Goal: Transaction & Acquisition: Download file/media

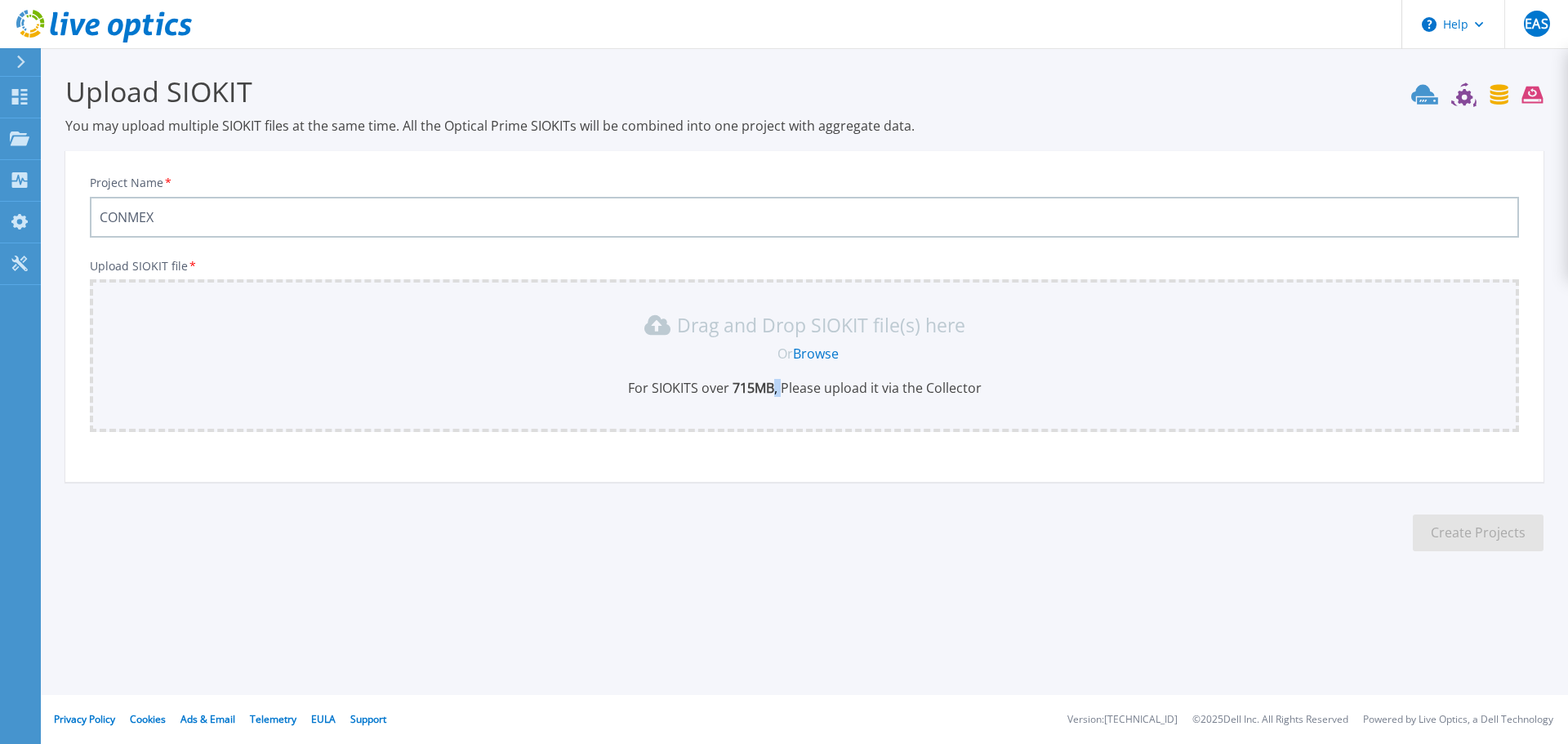
click at [778, 382] on div "Drag and Drop SIOKIT file(s) here Or Browse For SIOKITS over 715 MB , Please up…" at bounding box center [804, 355] width 1409 height 85
click at [808, 352] on link "Browse" at bounding box center [816, 354] width 46 height 18
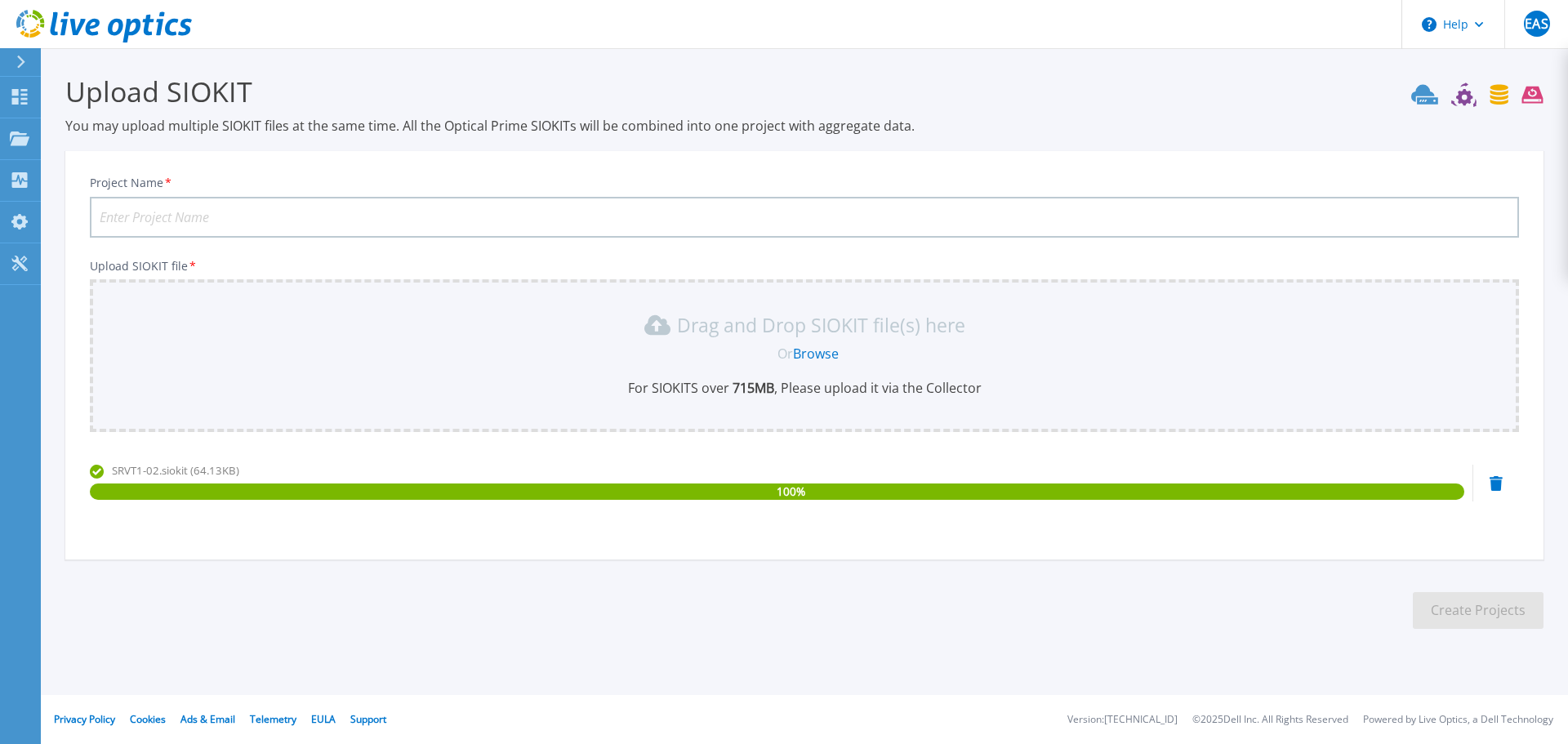
click at [268, 247] on div "Project Name * Upload SIOKIT file * Drag and Drop SIOKIT file(s) here Or Browse…" at bounding box center [804, 360] width 1478 height 398
click at [258, 228] on input "Project Name *" at bounding box center [803, 217] width 1429 height 40
type input "CONMEX"
click at [1432, 599] on button "Create Projects" at bounding box center [1478, 610] width 131 height 37
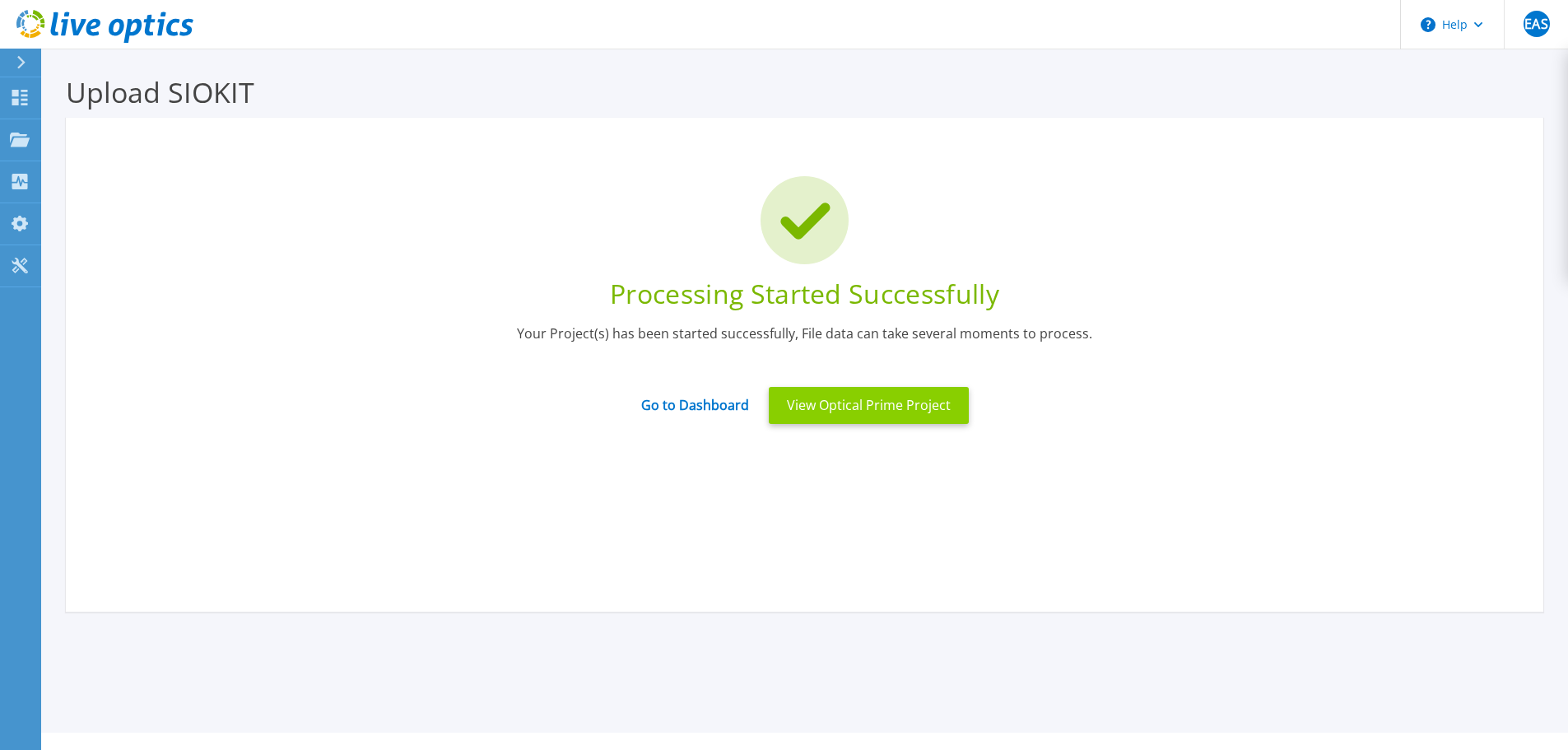
click at [789, 410] on button "View Optical Prime Project" at bounding box center [869, 405] width 200 height 37
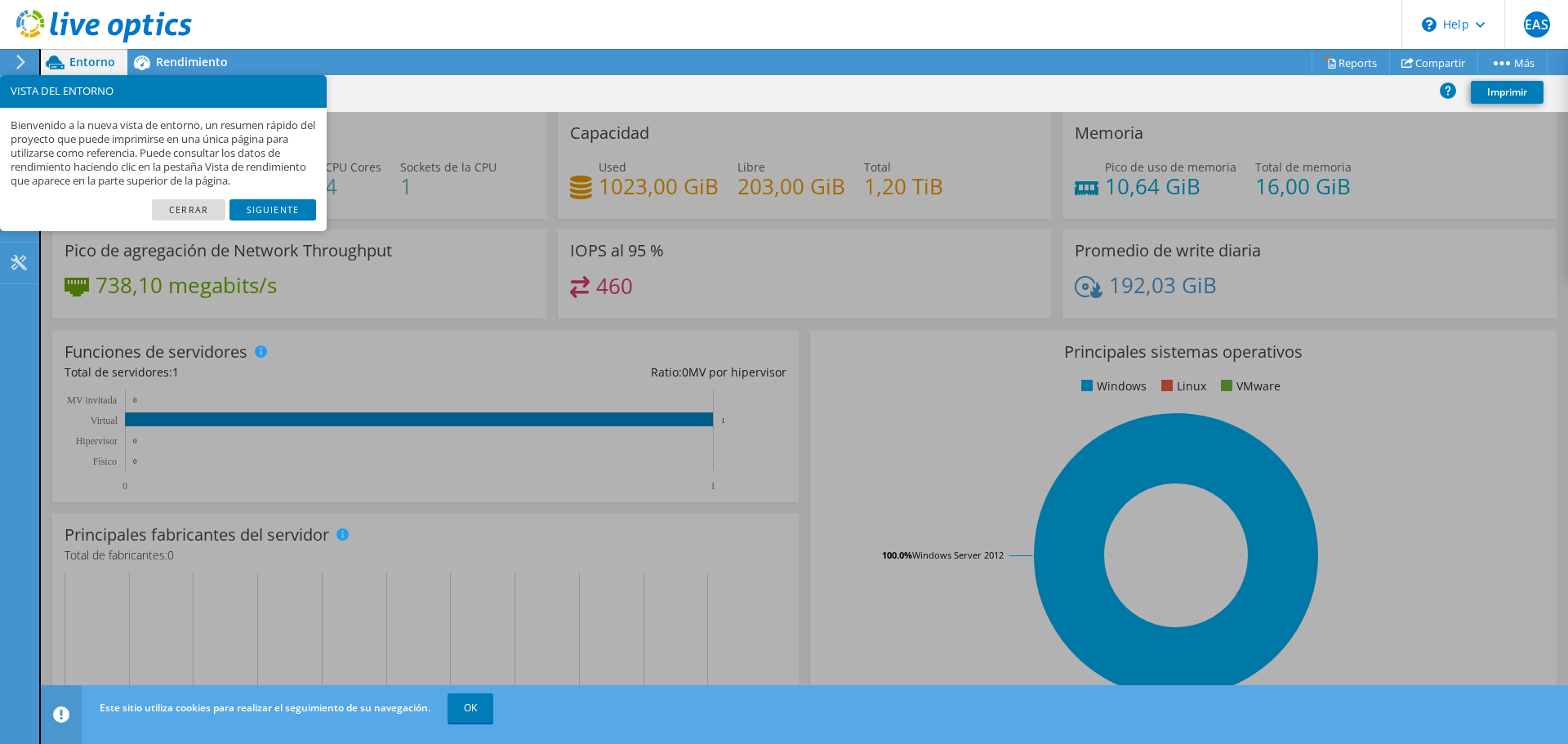
click at [215, 219] on link "Cerrar" at bounding box center [188, 210] width 73 height 21
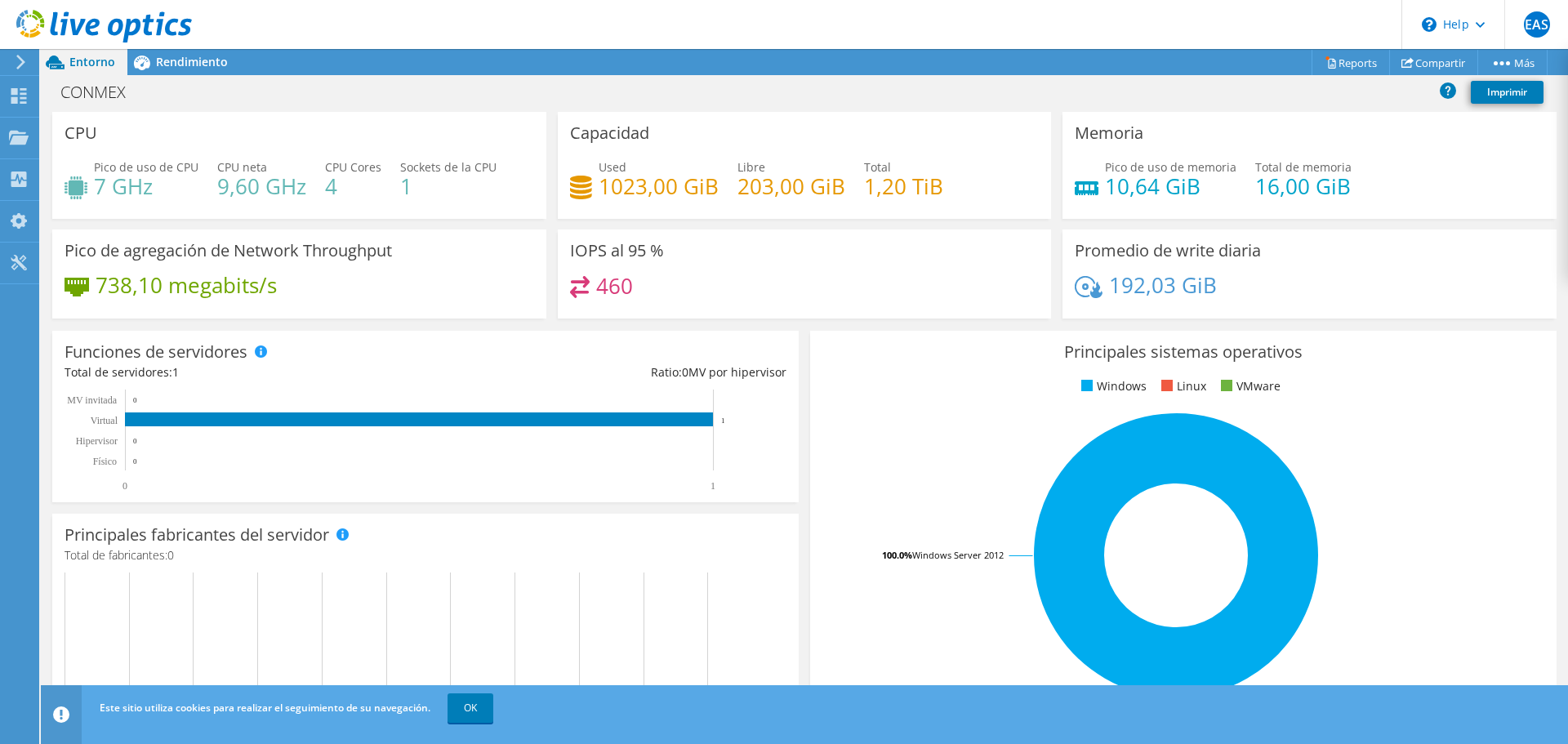
scroll to position [163, 0]
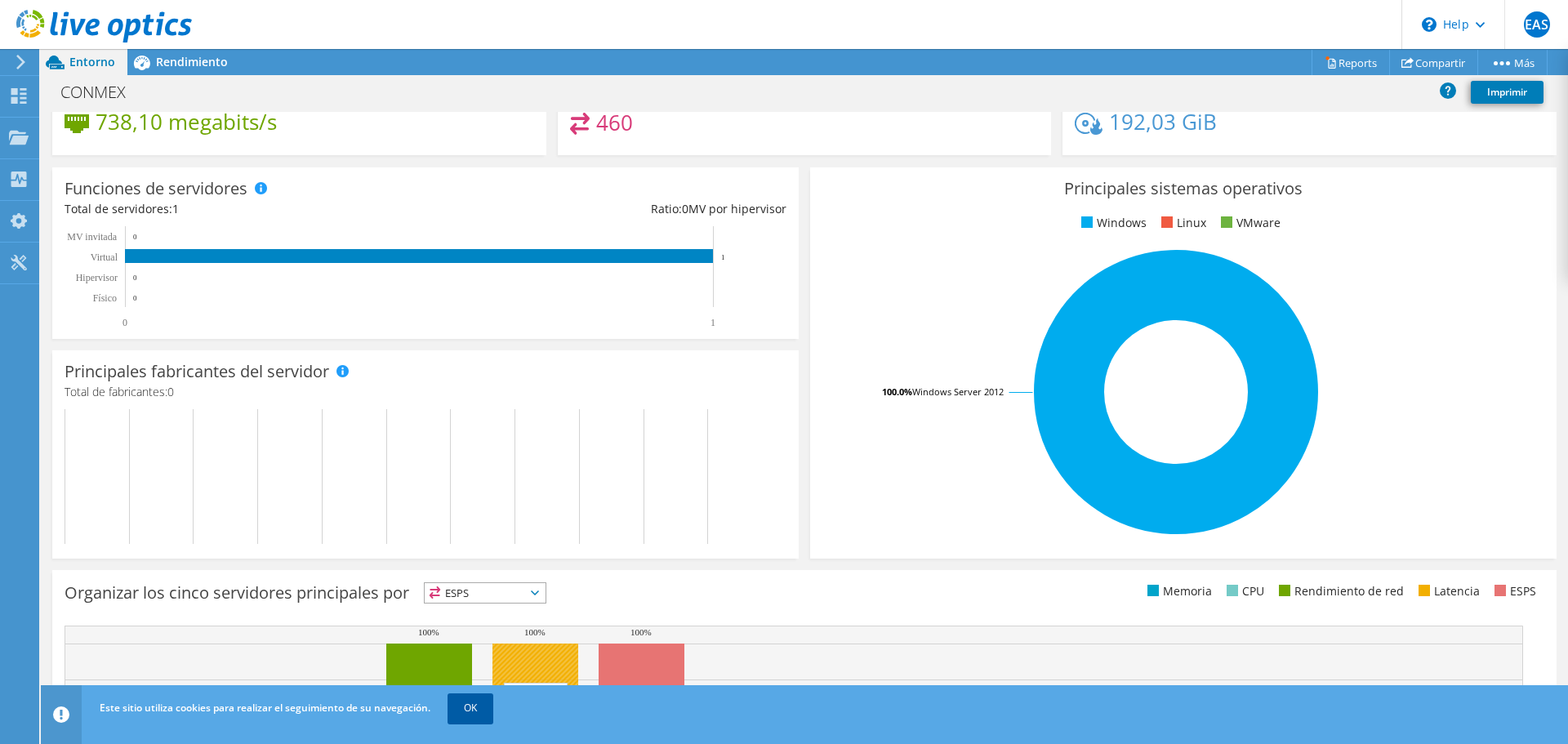
click at [481, 707] on link "OK" at bounding box center [471, 708] width 46 height 30
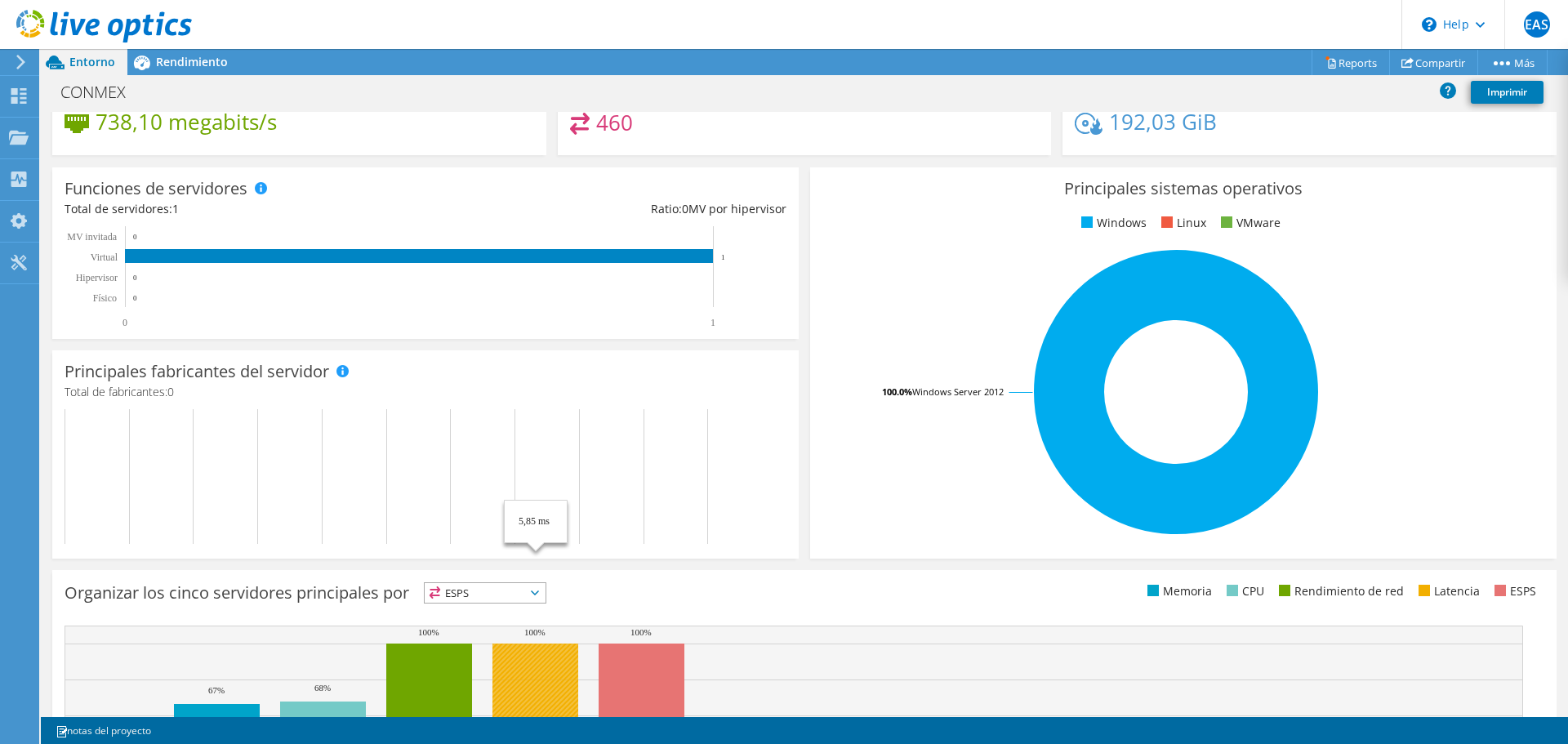
scroll to position [346, 0]
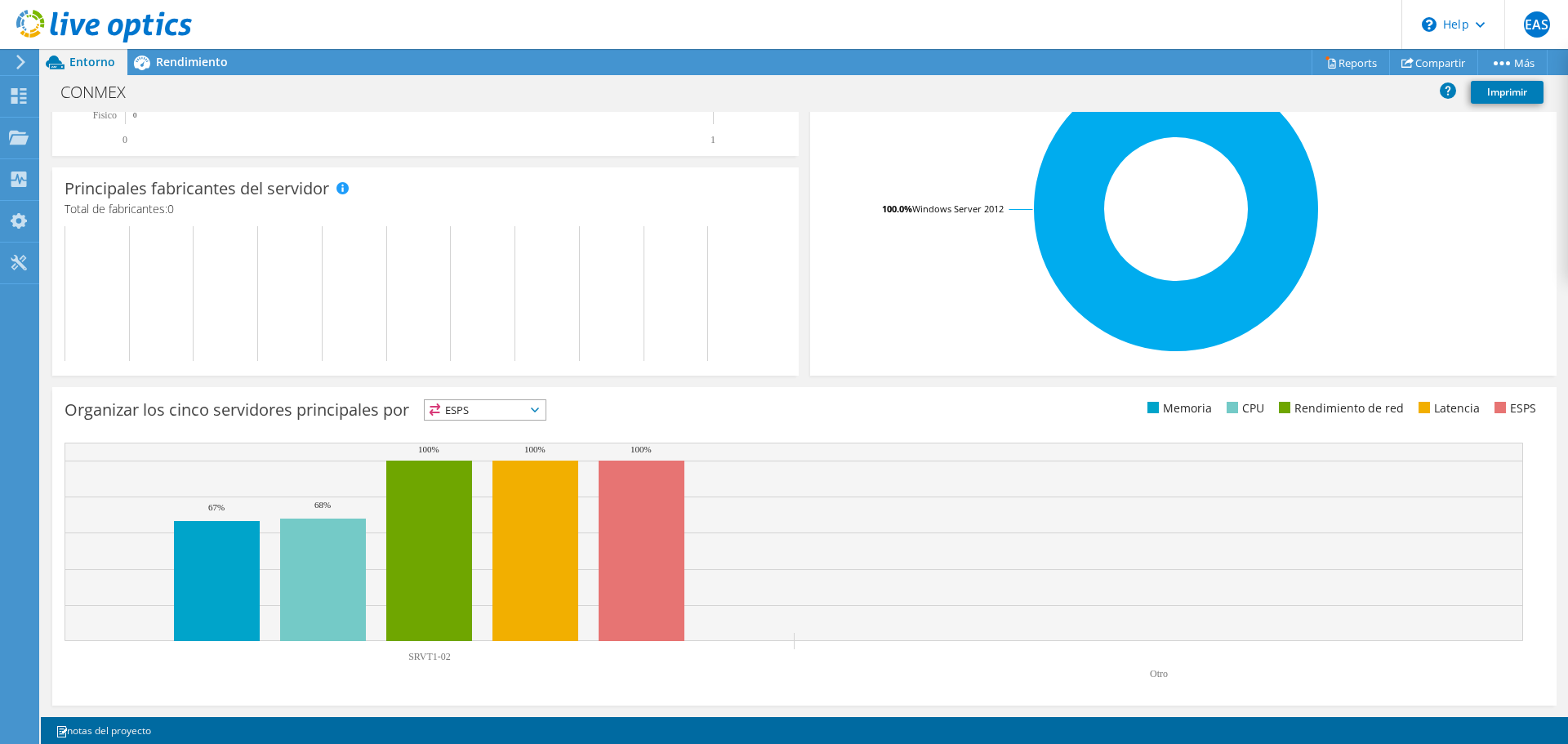
click at [474, 412] on span "ESPS" at bounding box center [485, 409] width 121 height 19
click at [669, 422] on div "Organizar los cinco servidores principales por ESPS ESPS" at bounding box center [434, 413] width 740 height 27
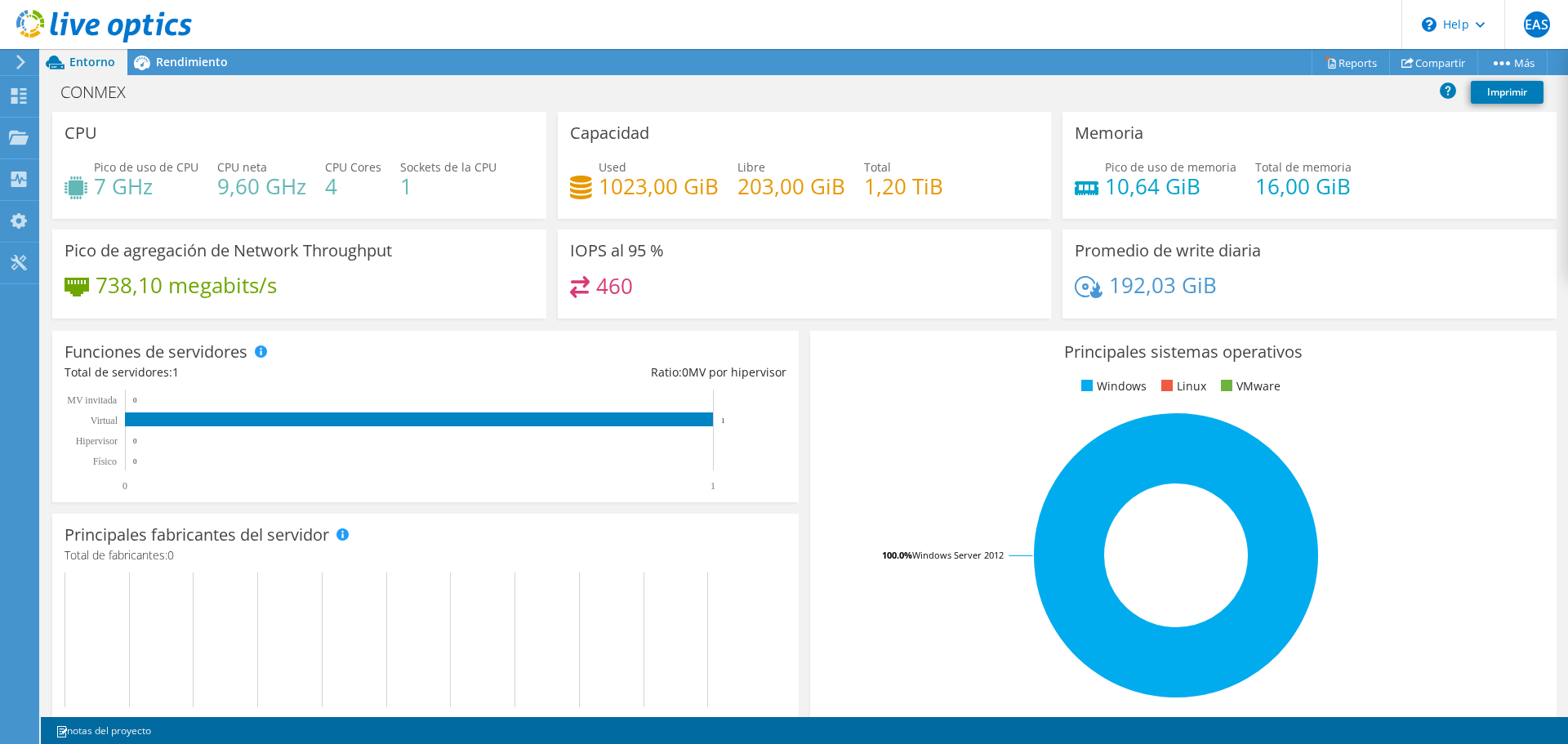
scroll to position [0, 0]
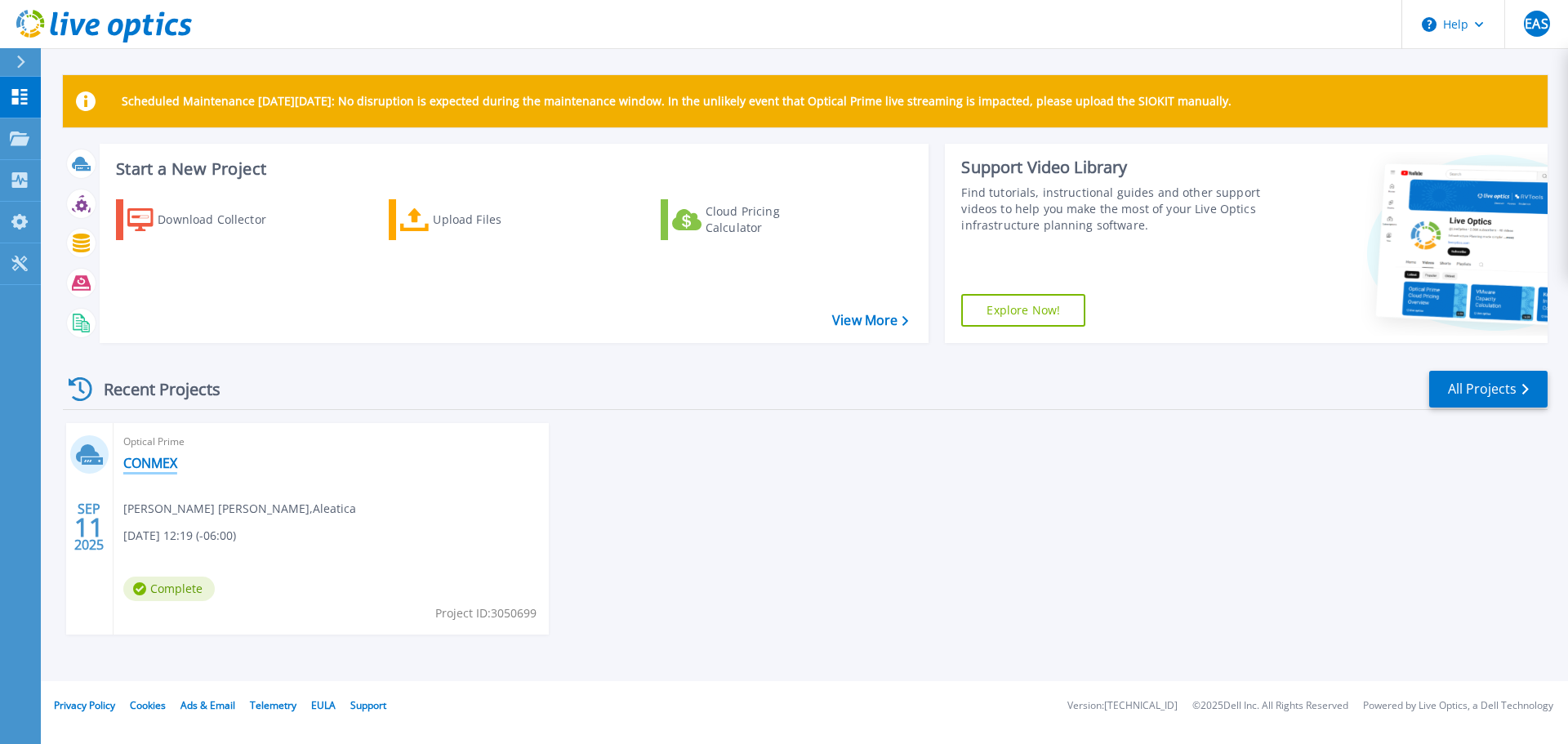
click at [170, 460] on link "CONMEX" at bounding box center [150, 462] width 54 height 16
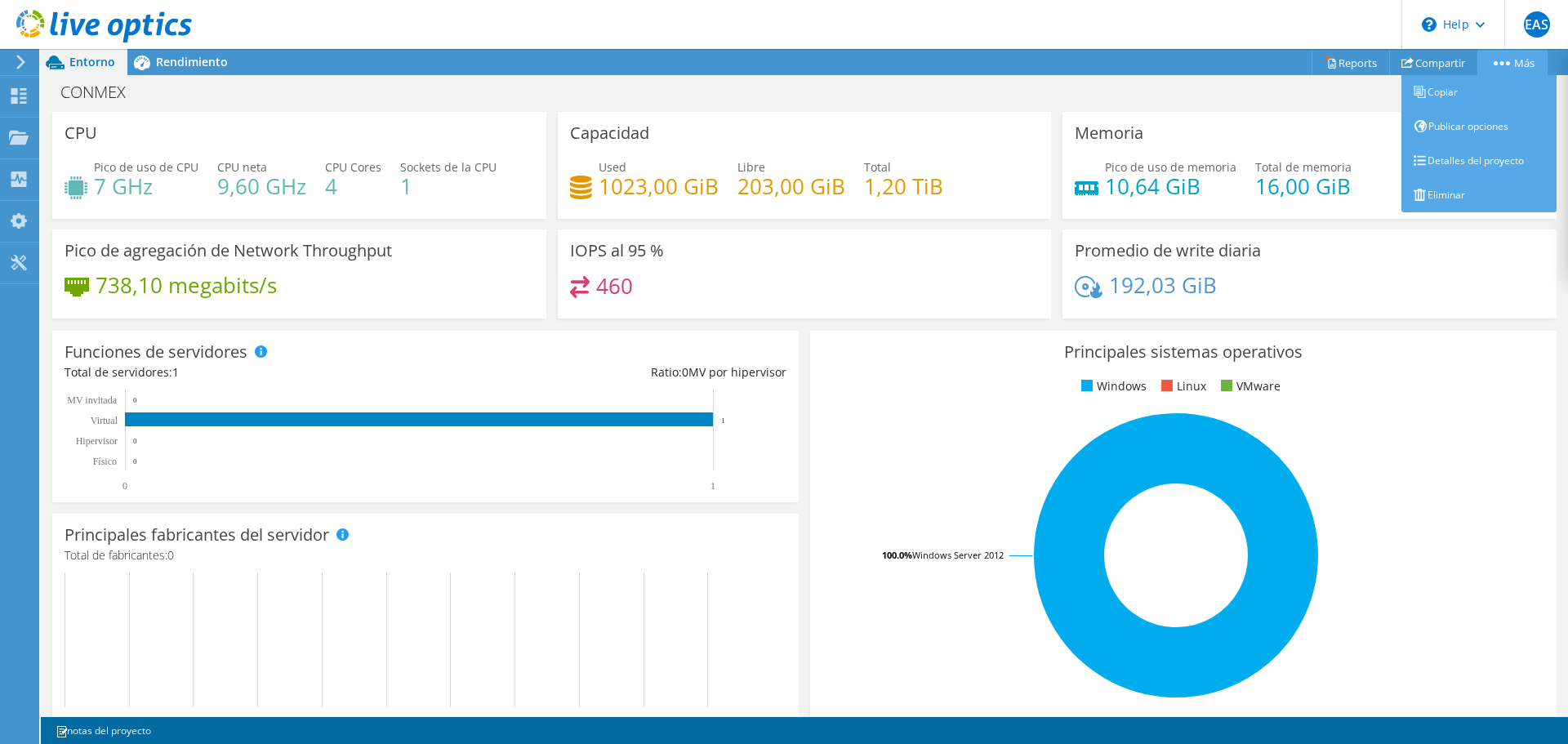
click at [1491, 68] on link "Más" at bounding box center [1512, 62] width 70 height 25
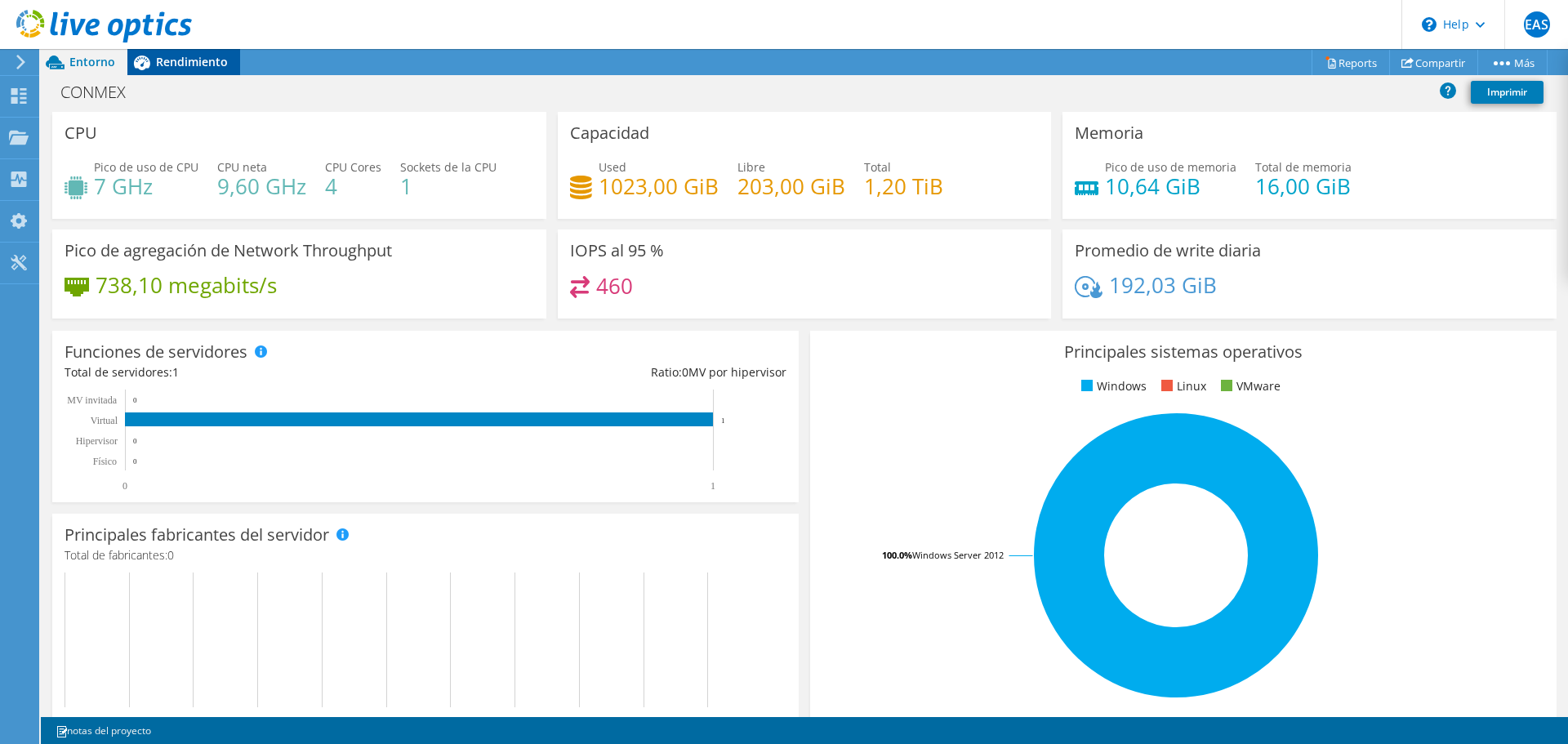
click at [187, 68] on span "Rendimiento" at bounding box center [191, 62] width 72 height 15
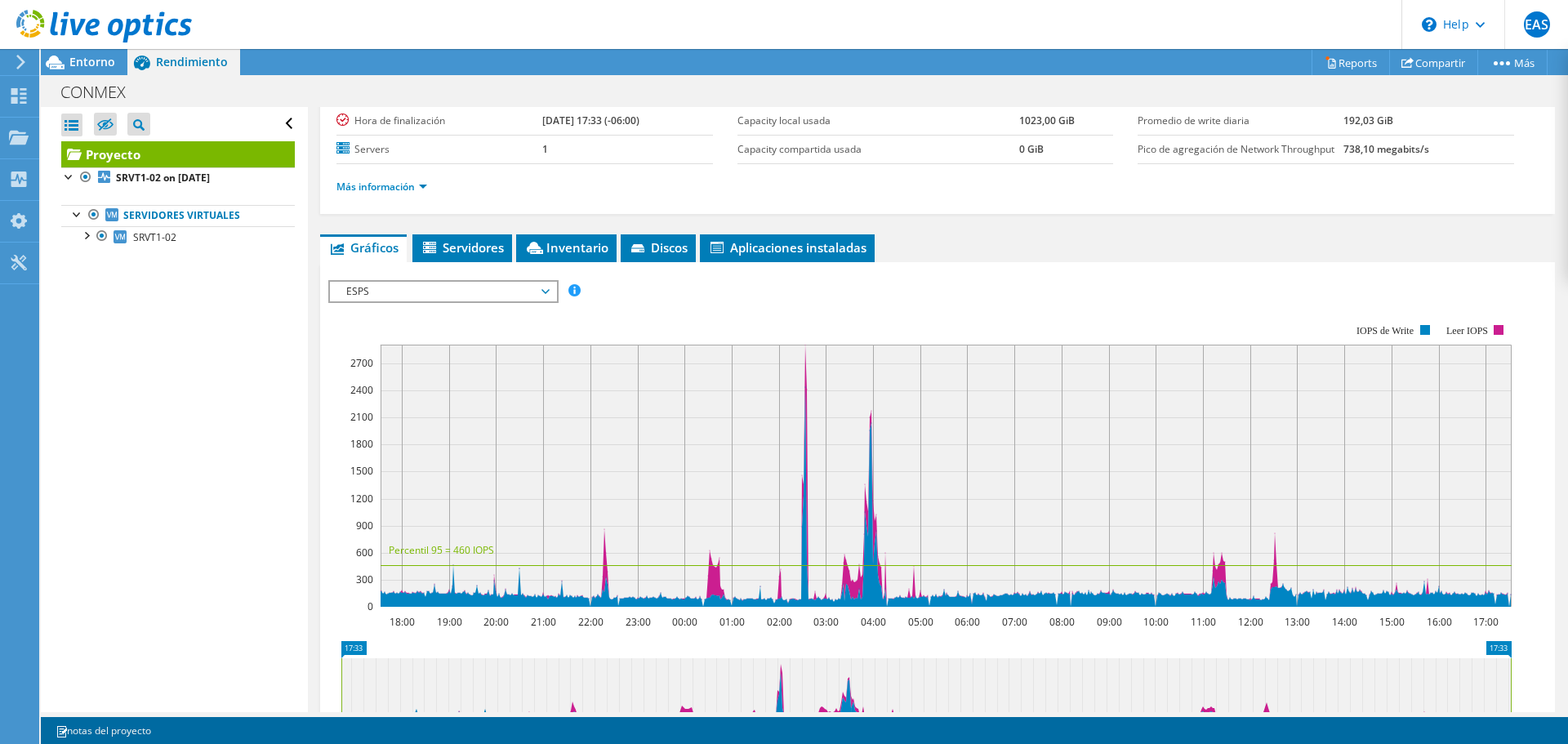
scroll to position [245, 0]
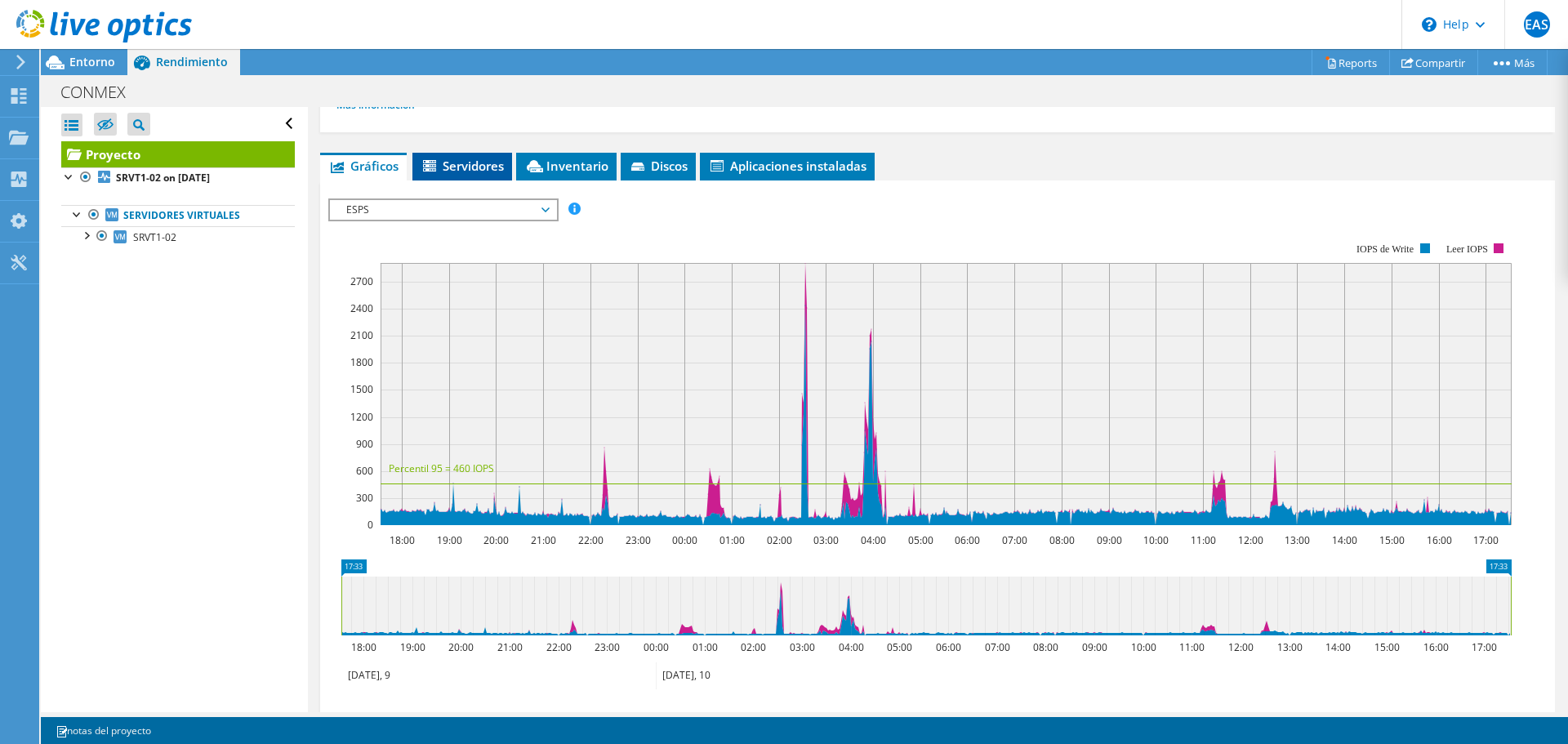
click at [489, 171] on span "Servidores" at bounding box center [462, 165] width 84 height 16
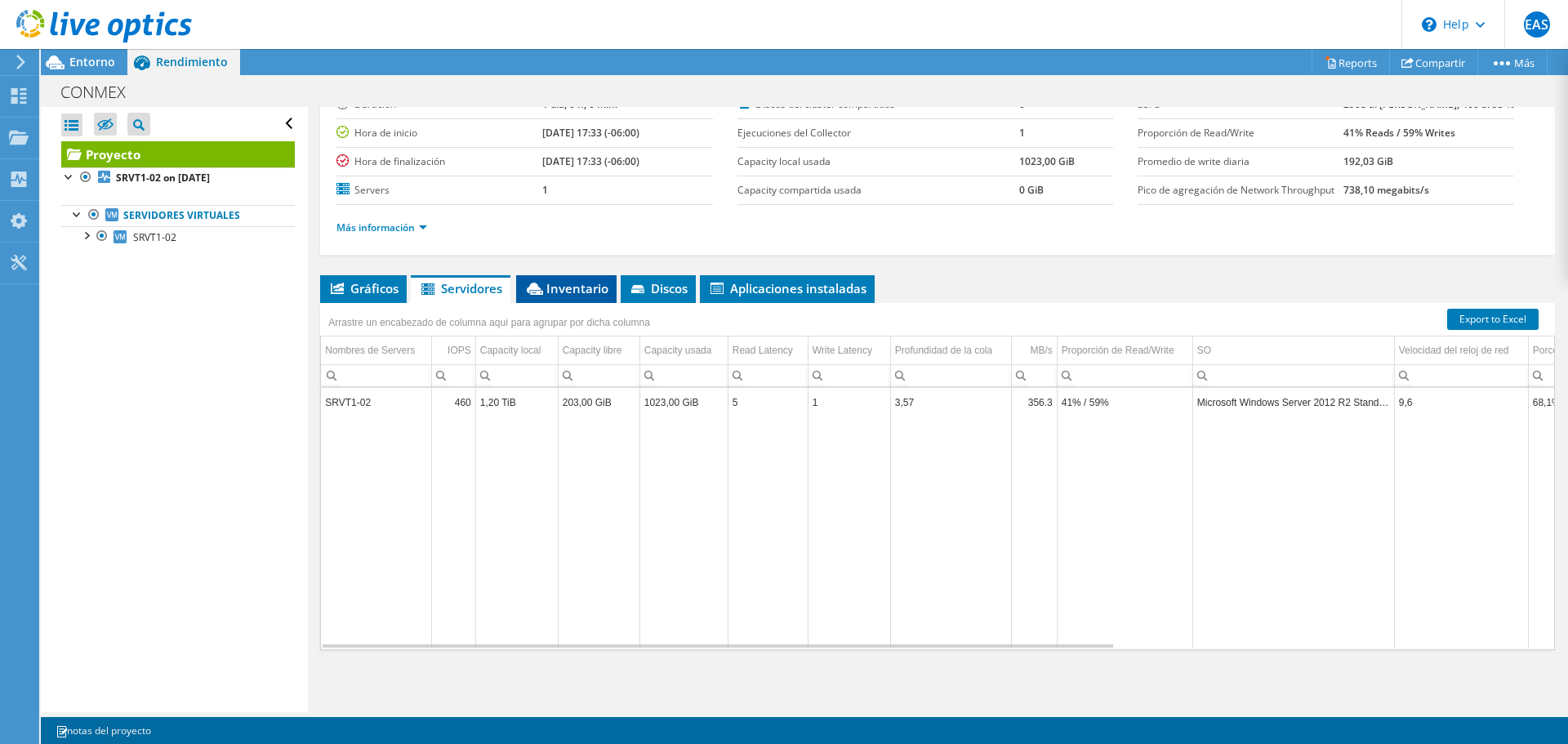
click at [606, 292] on span "Inventario" at bounding box center [567, 288] width 85 height 16
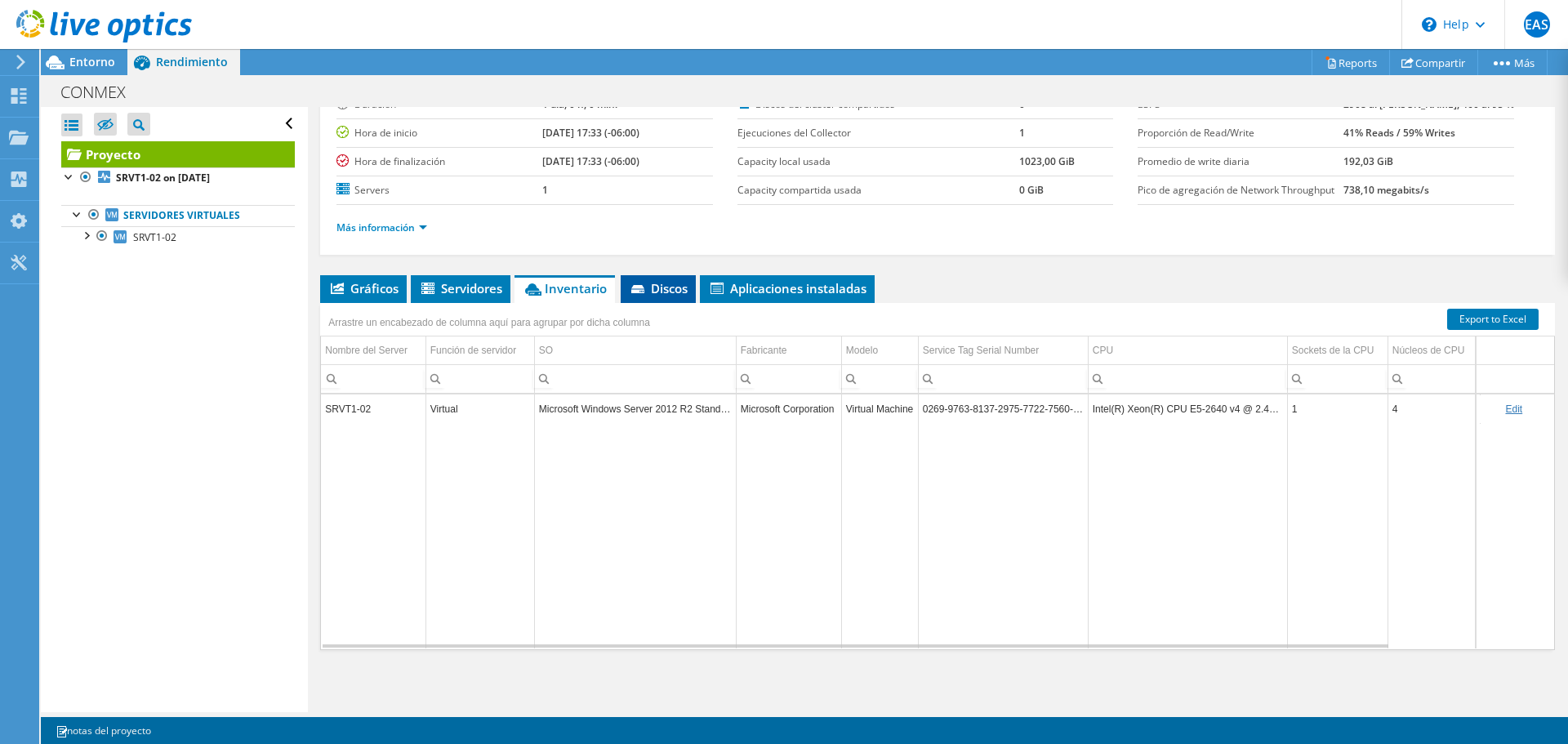
click at [641, 287] on icon at bounding box center [638, 289] width 13 height 8
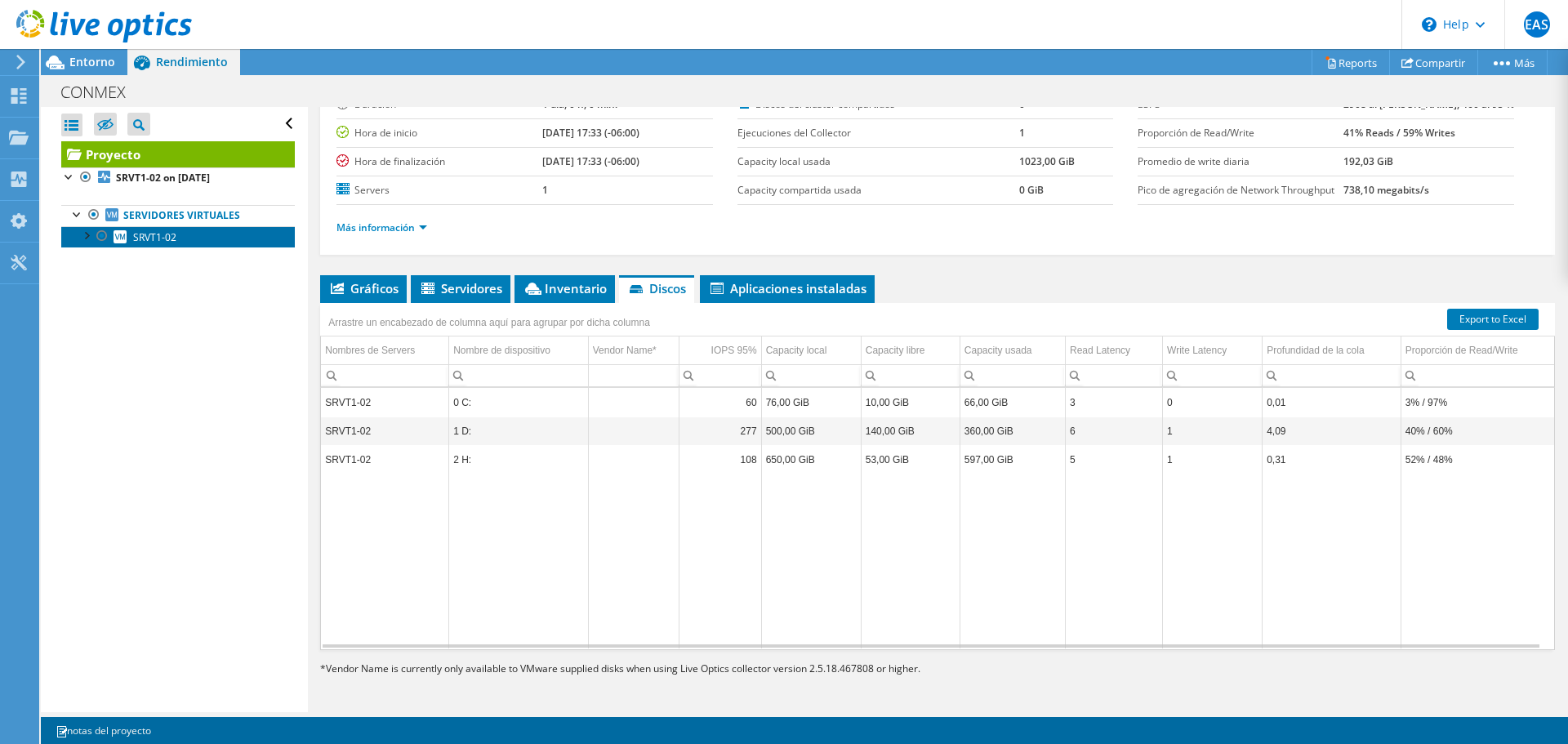
click at [191, 234] on link "SRVT1-02" at bounding box center [178, 236] width 233 height 21
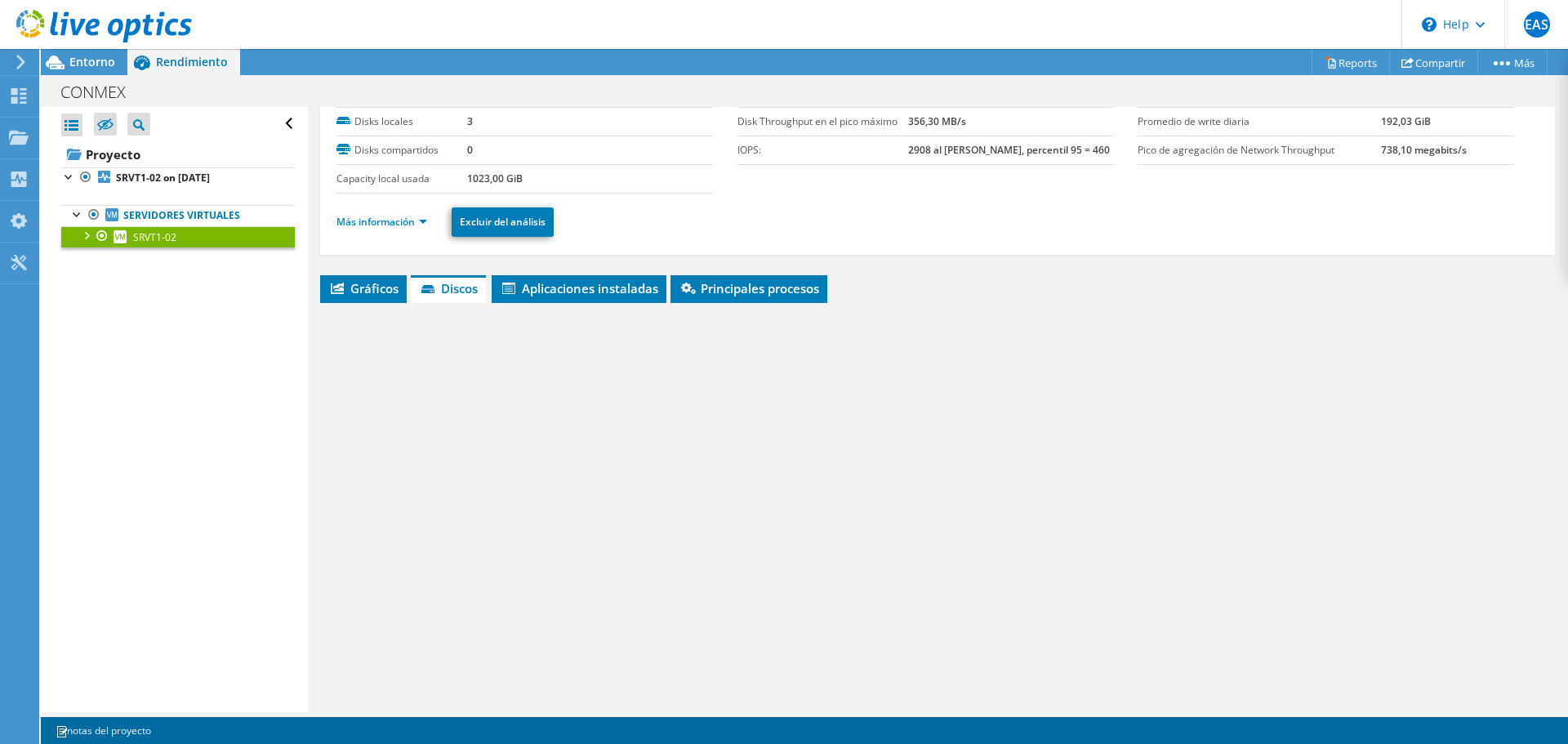
scroll to position [77, 0]
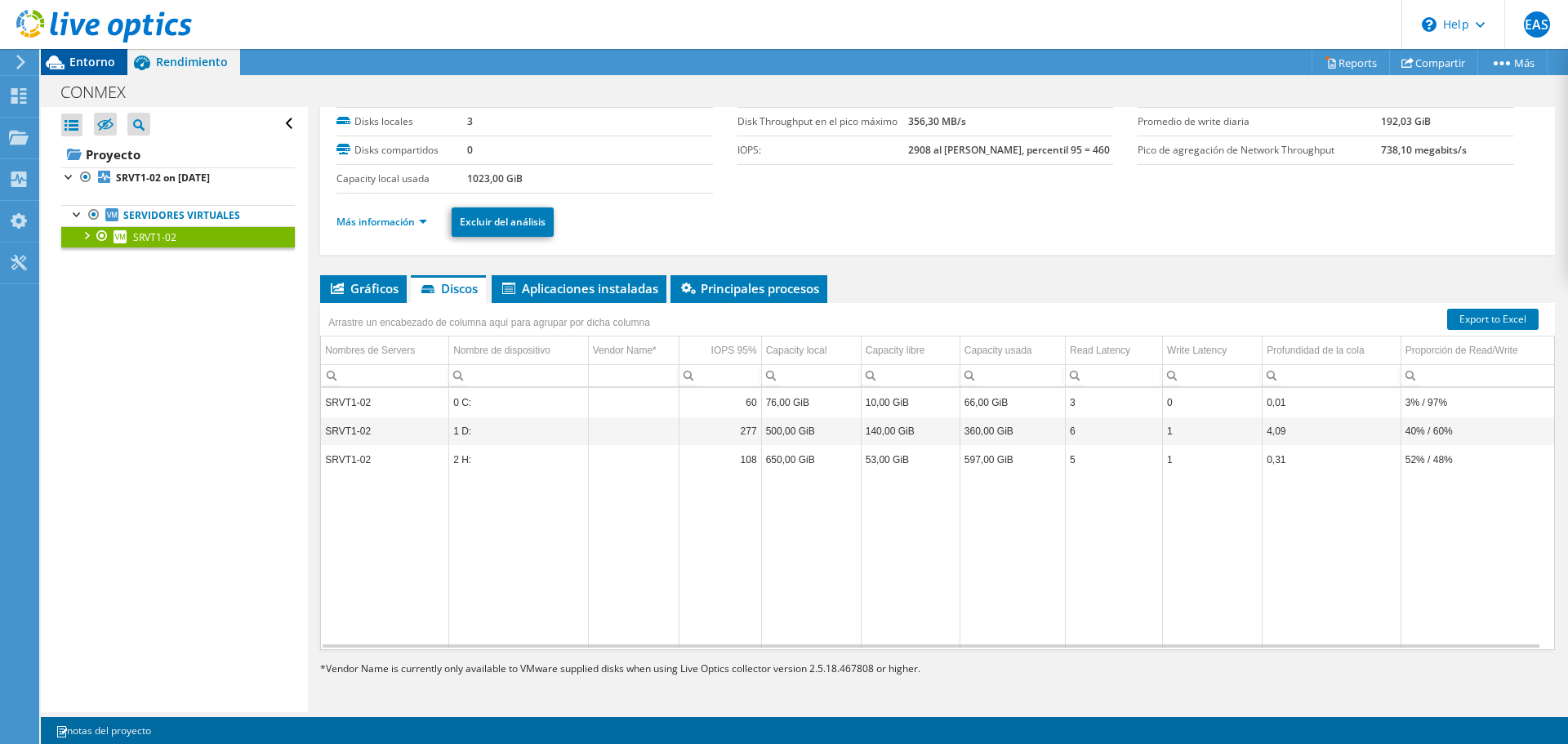
click at [65, 67] on icon at bounding box center [55, 62] width 29 height 29
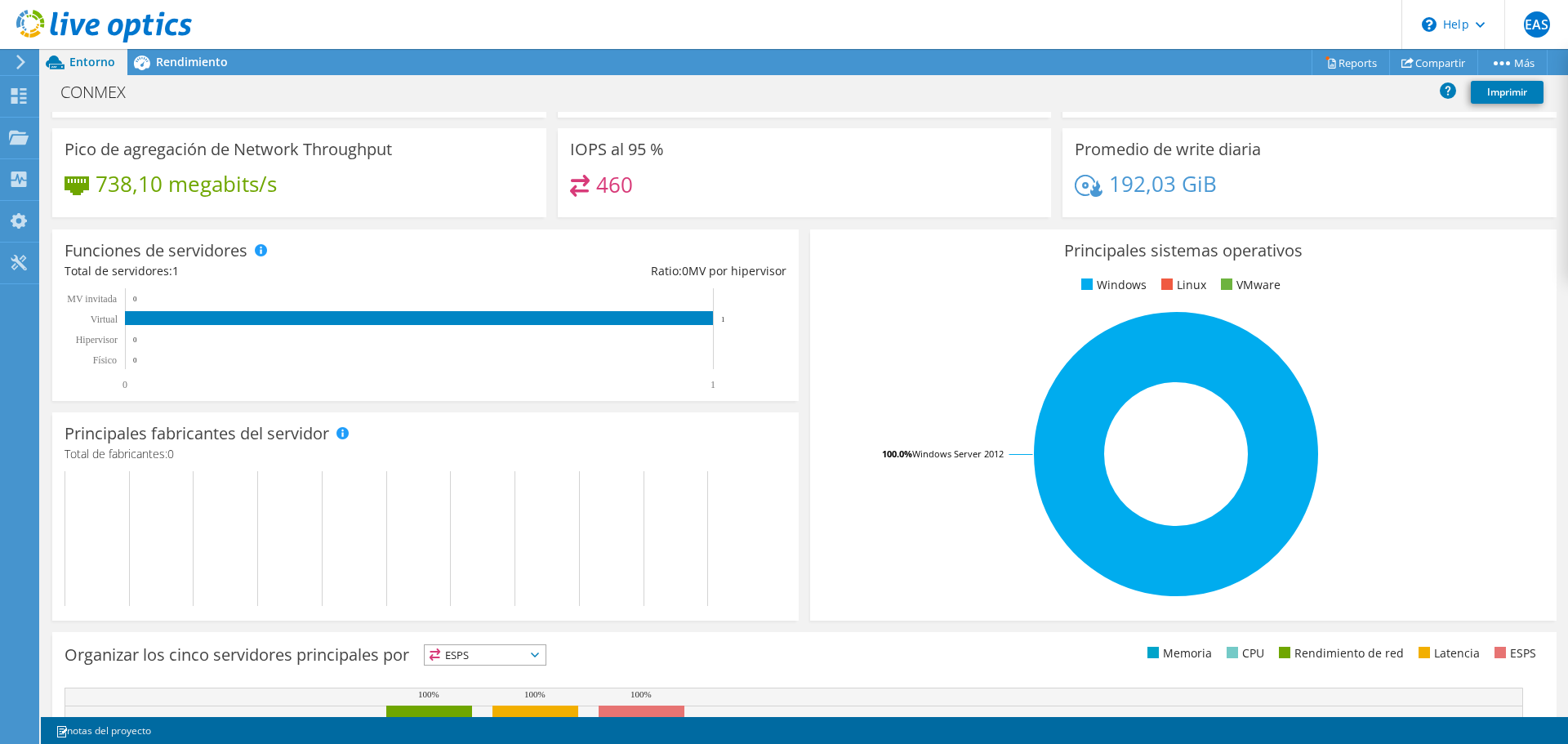
scroll to position [0, 0]
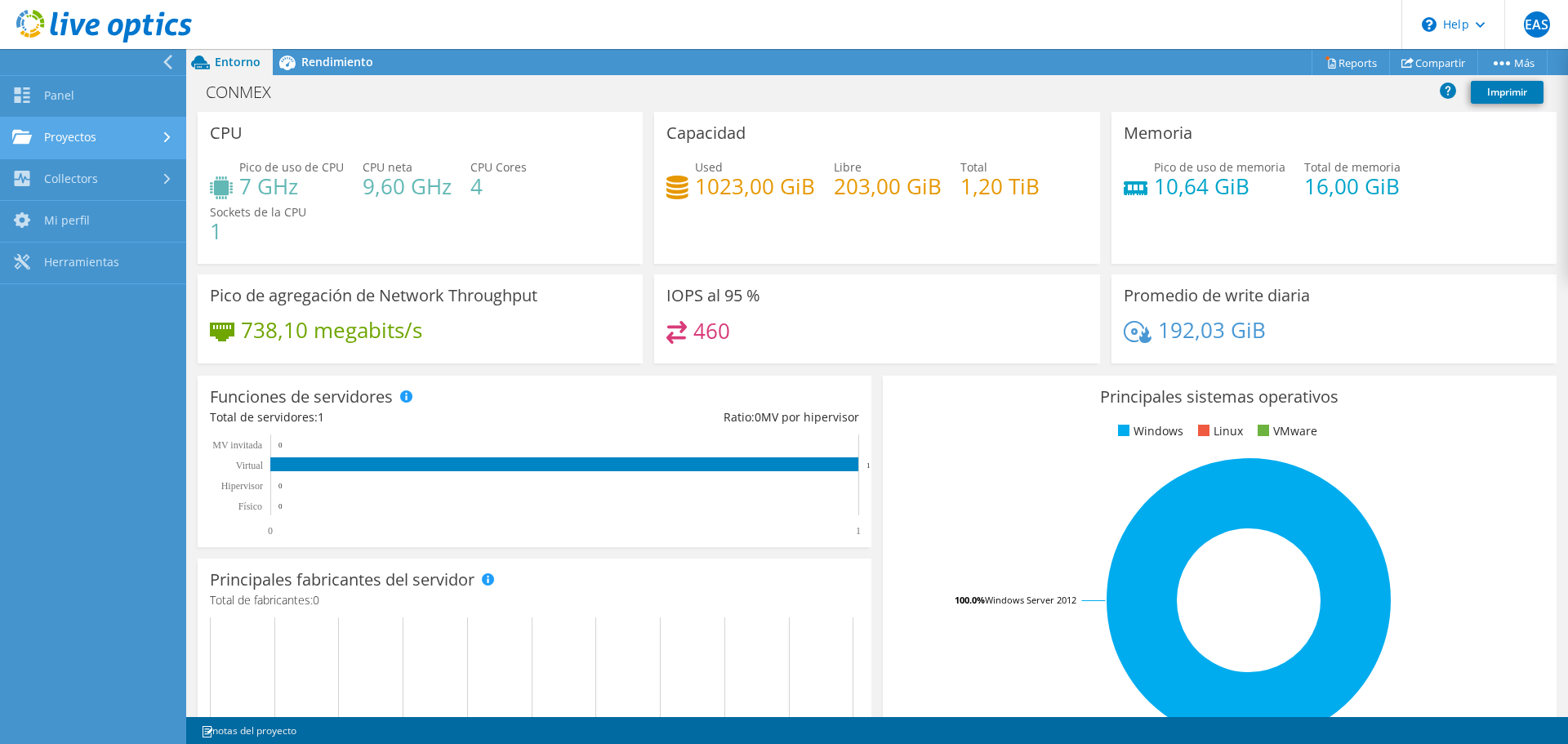
click at [48, 128] on link "Proyectos" at bounding box center [93, 137] width 186 height 41
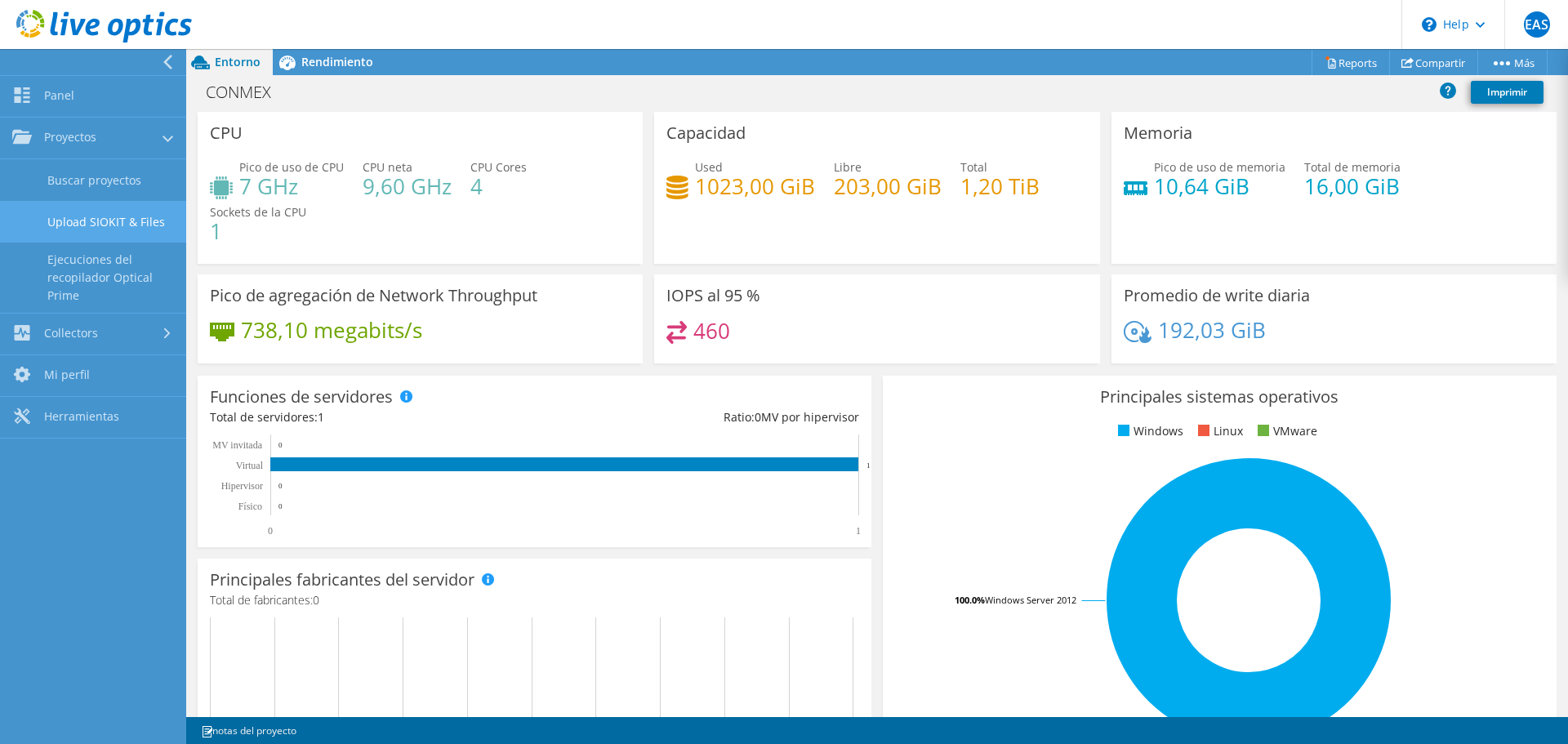
click at [62, 225] on link "Upload SIOKIT & Files" at bounding box center [93, 221] width 186 height 41
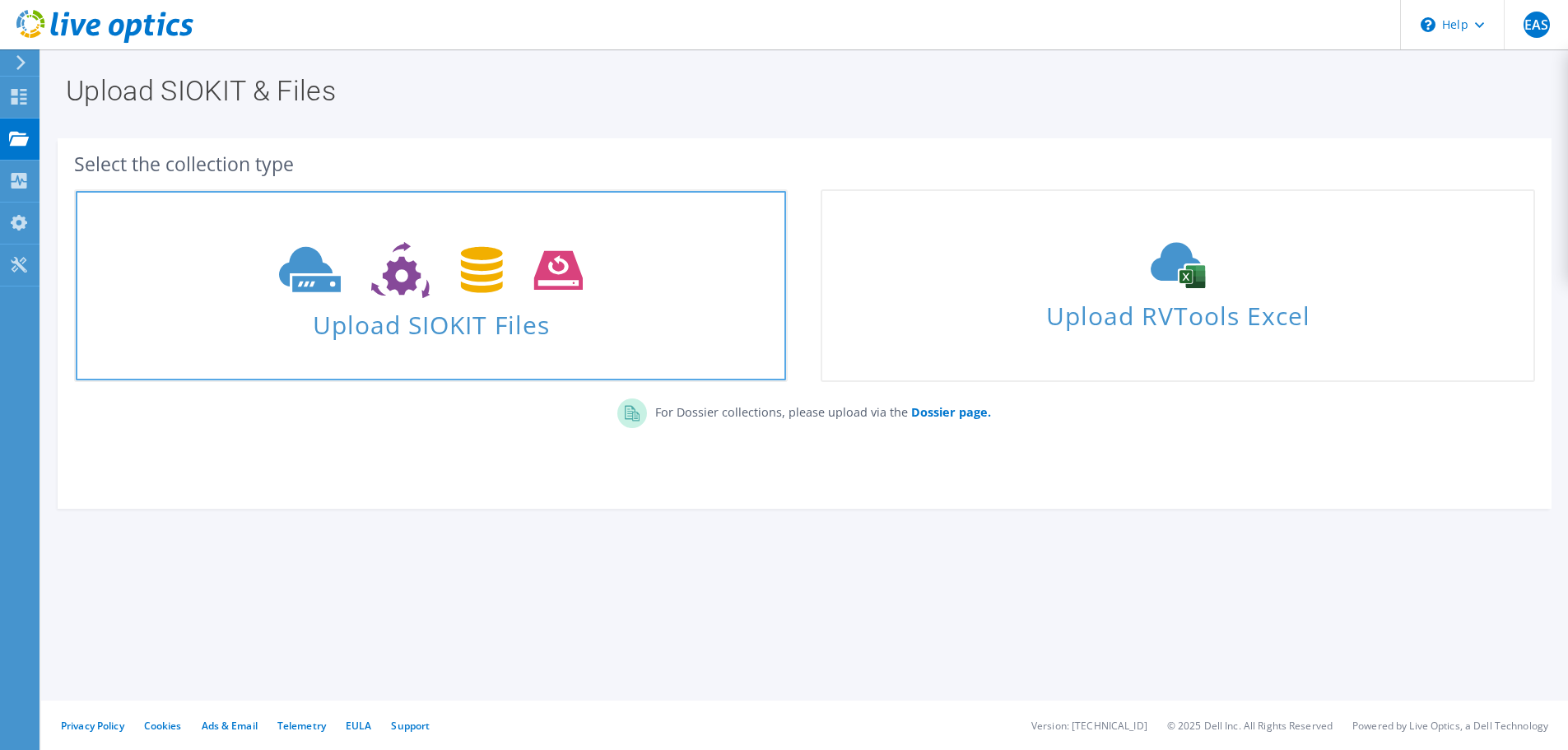
click at [544, 347] on link "Upload SIOKIT Files" at bounding box center [430, 285] width 714 height 193
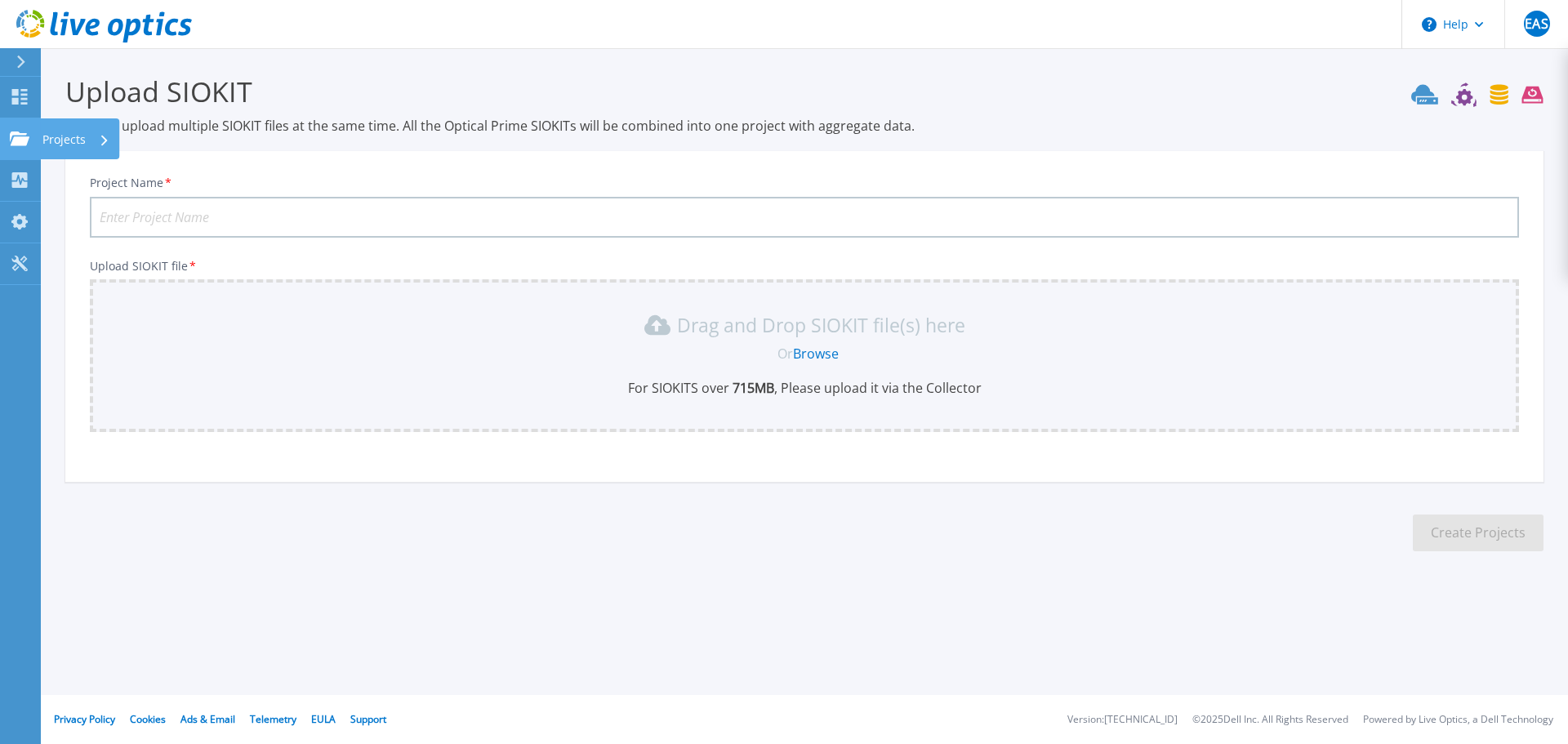
click at [28, 134] on icon at bounding box center [19, 138] width 19 height 13
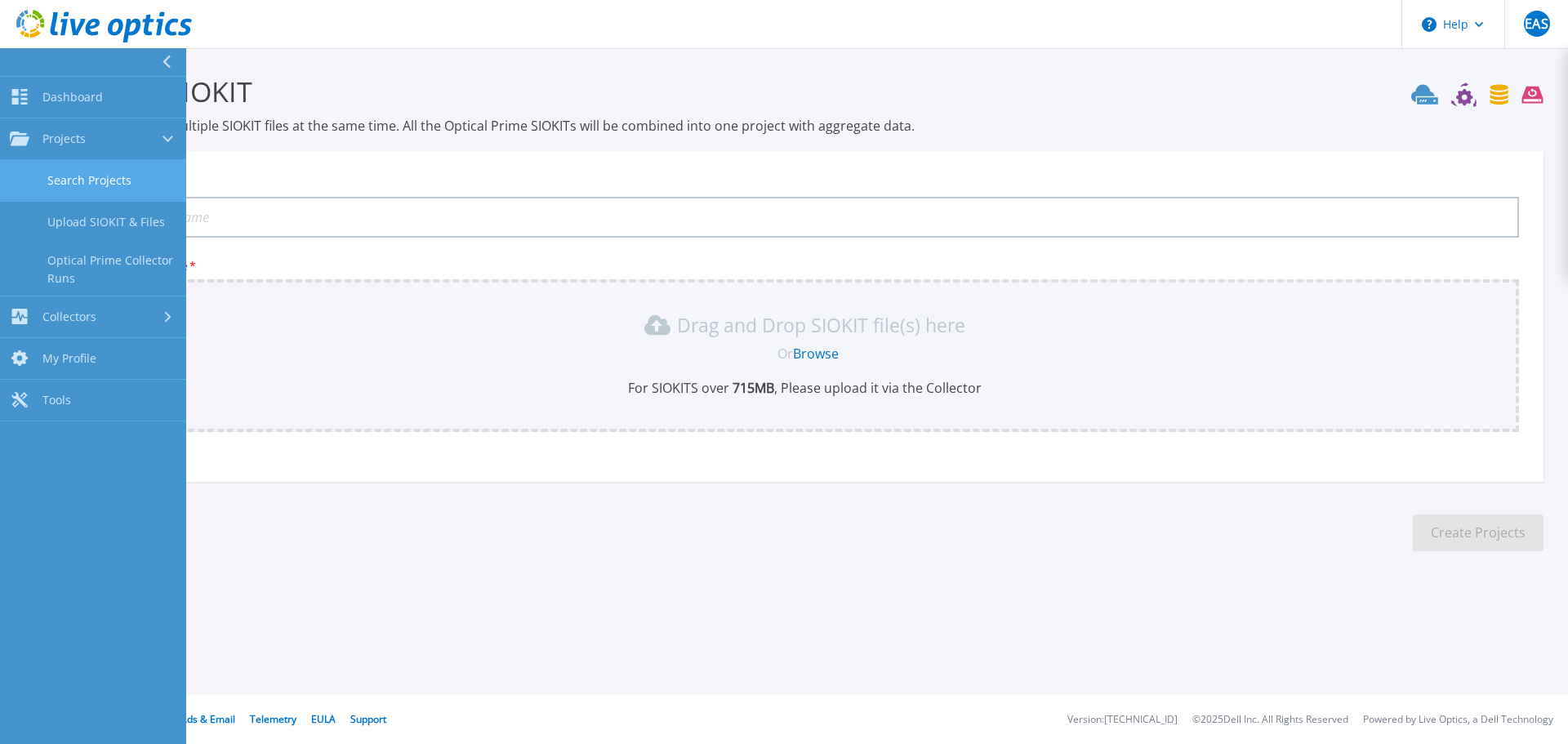
click at [53, 181] on link "Search Projects" at bounding box center [93, 181] width 186 height 41
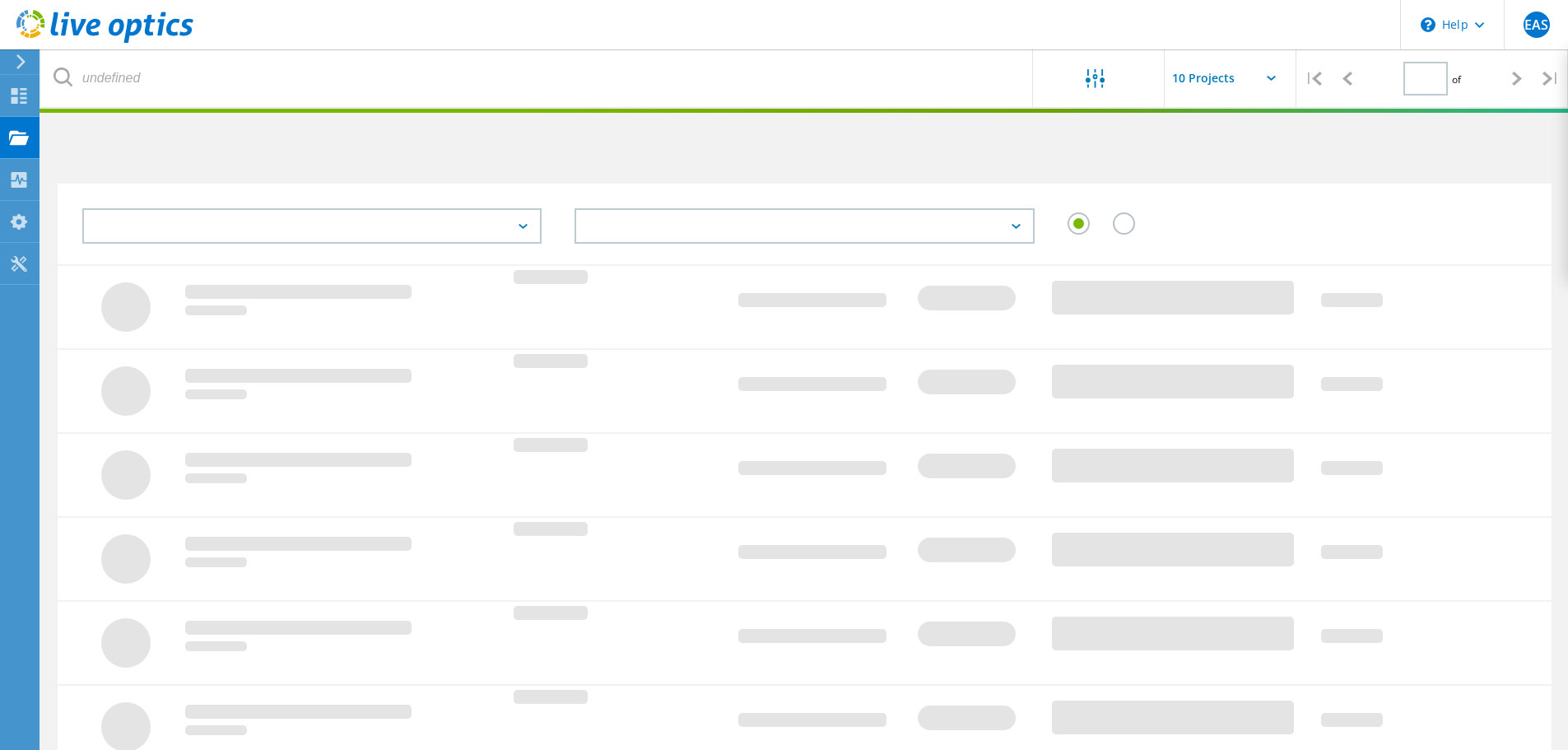
type input "1"
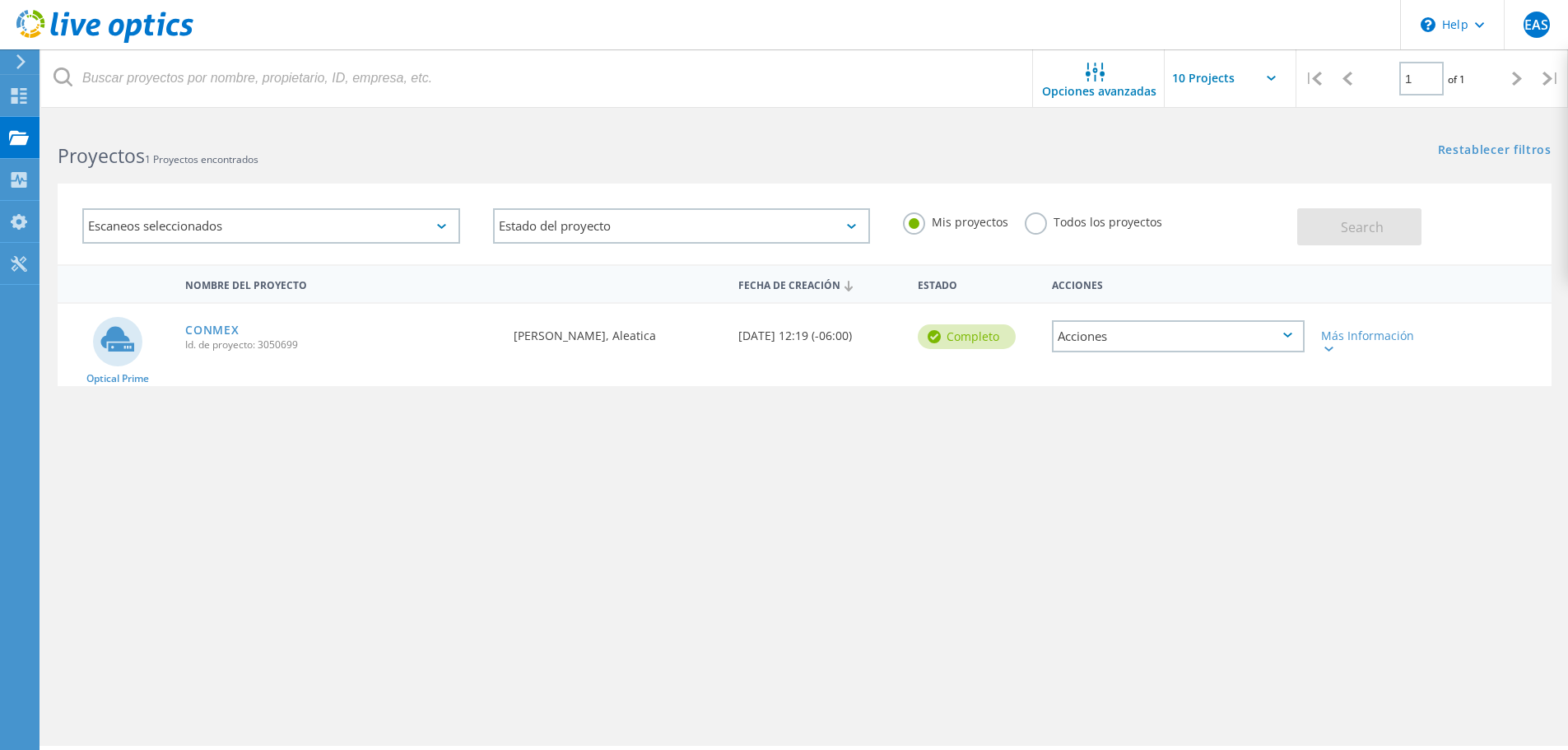
click at [1239, 343] on div "Acciones" at bounding box center [1178, 336] width 253 height 32
click at [1001, 443] on div "Nombre del proyecto Fecha de creación Estado Acciones Optical Prime CONMEX Id. …" at bounding box center [804, 479] width 1494 height 428
click at [1339, 338] on div "Más Información" at bounding box center [1372, 342] width 103 height 23
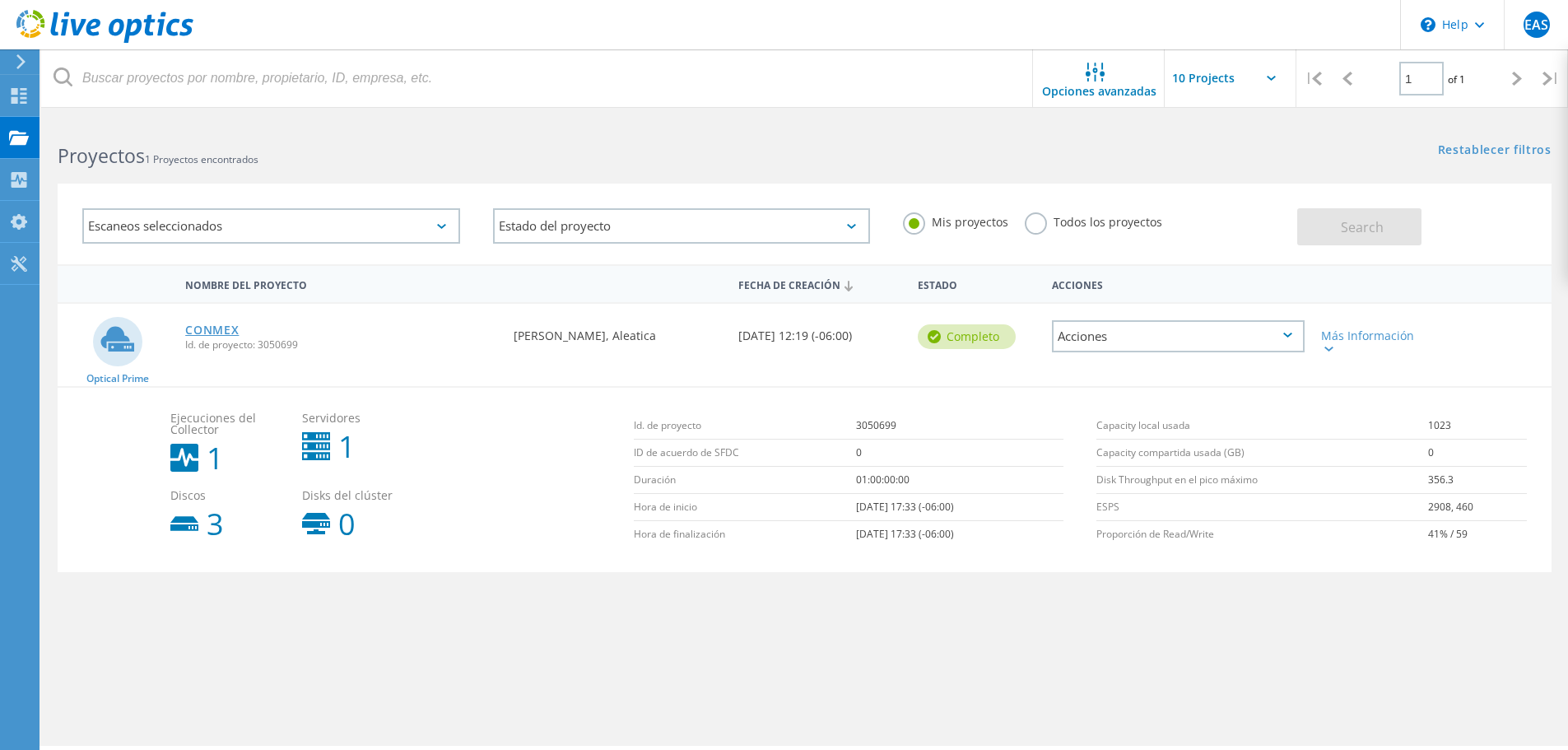
click at [231, 327] on link "CONMEX" at bounding box center [211, 330] width 53 height 12
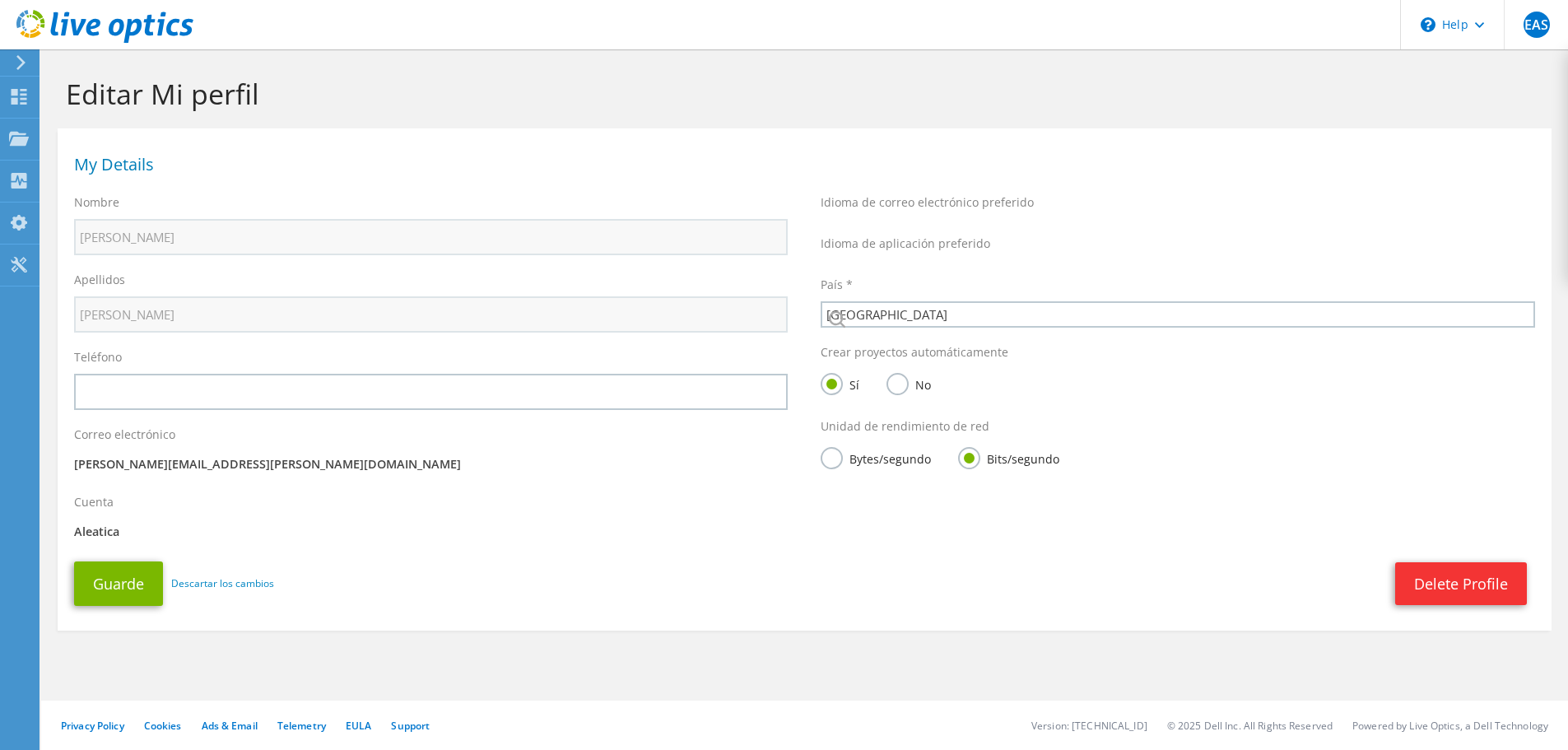
select select "151"
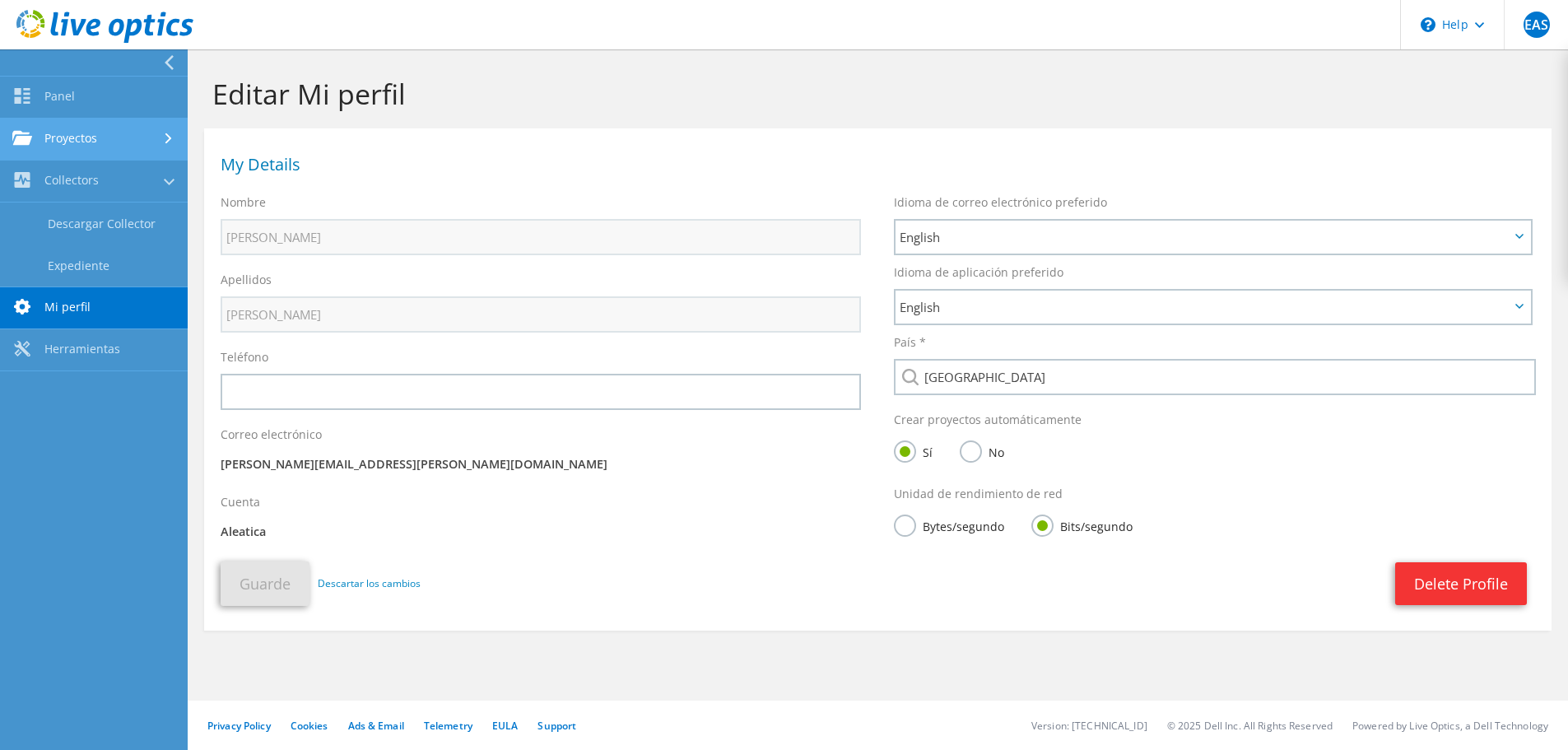
click at [63, 160] on link "Proyectos" at bounding box center [94, 139] width 188 height 42
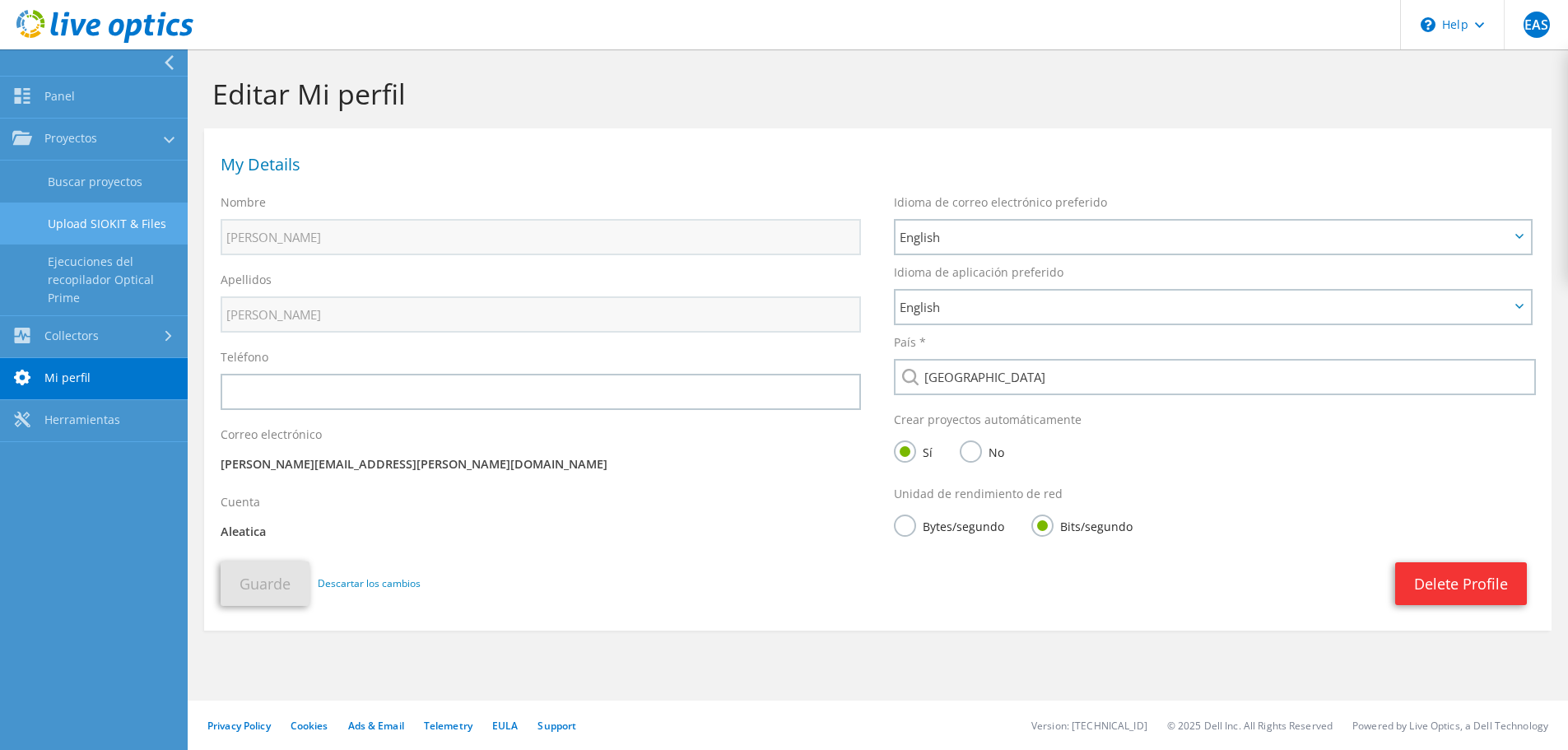
click at [71, 223] on link "Upload SIOKIT & Files" at bounding box center [94, 223] width 188 height 42
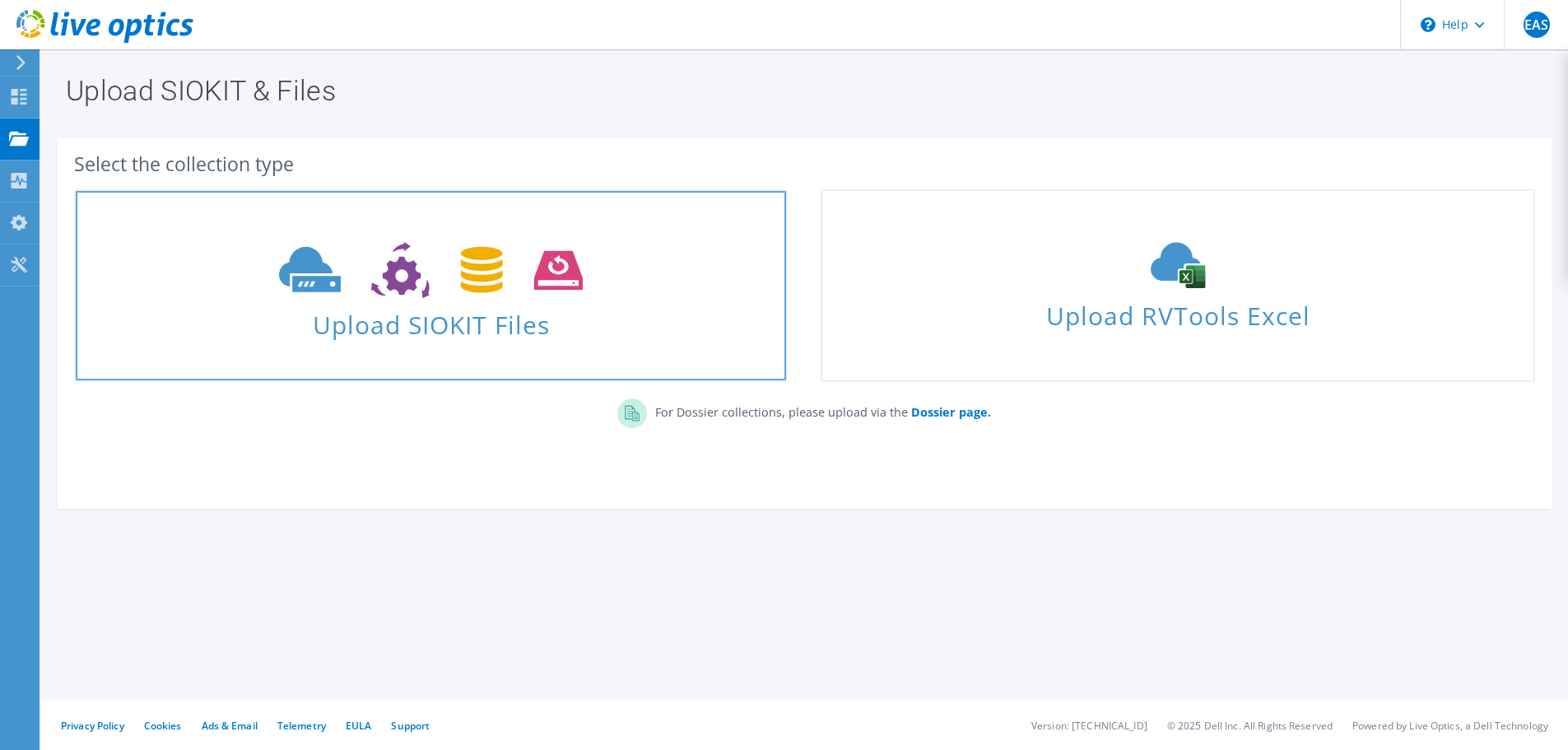
click at [231, 261] on span at bounding box center [430, 267] width 710 height 69
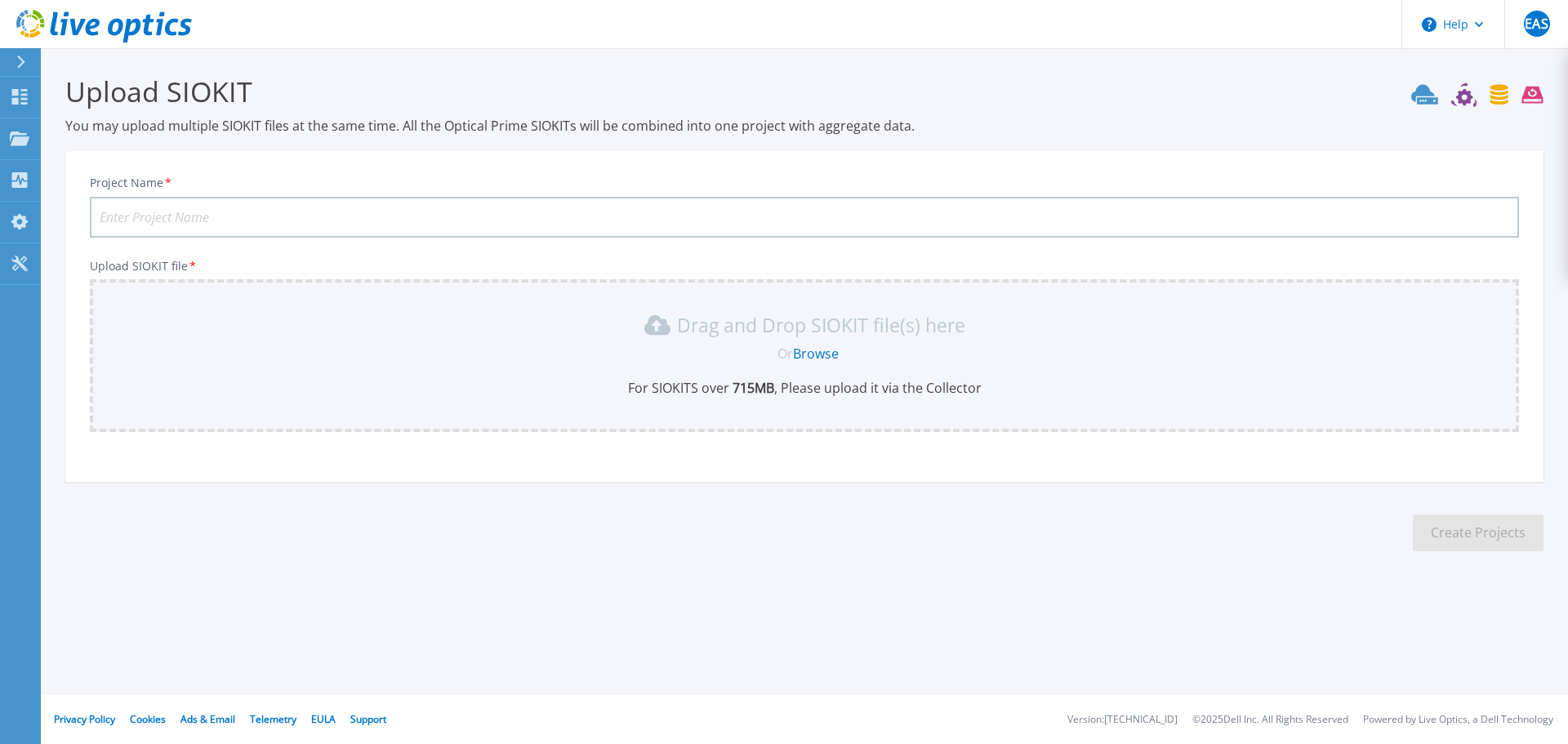
click at [231, 228] on input "Project Name *" at bounding box center [803, 217] width 1429 height 40
type input "CONMEX"
click at [513, 397] on p "For SIOKITS over 715 MB , Please upload it via the Collector" at bounding box center [804, 387] width 1409 height 18
click at [16, 135] on icon at bounding box center [19, 138] width 19 height 13
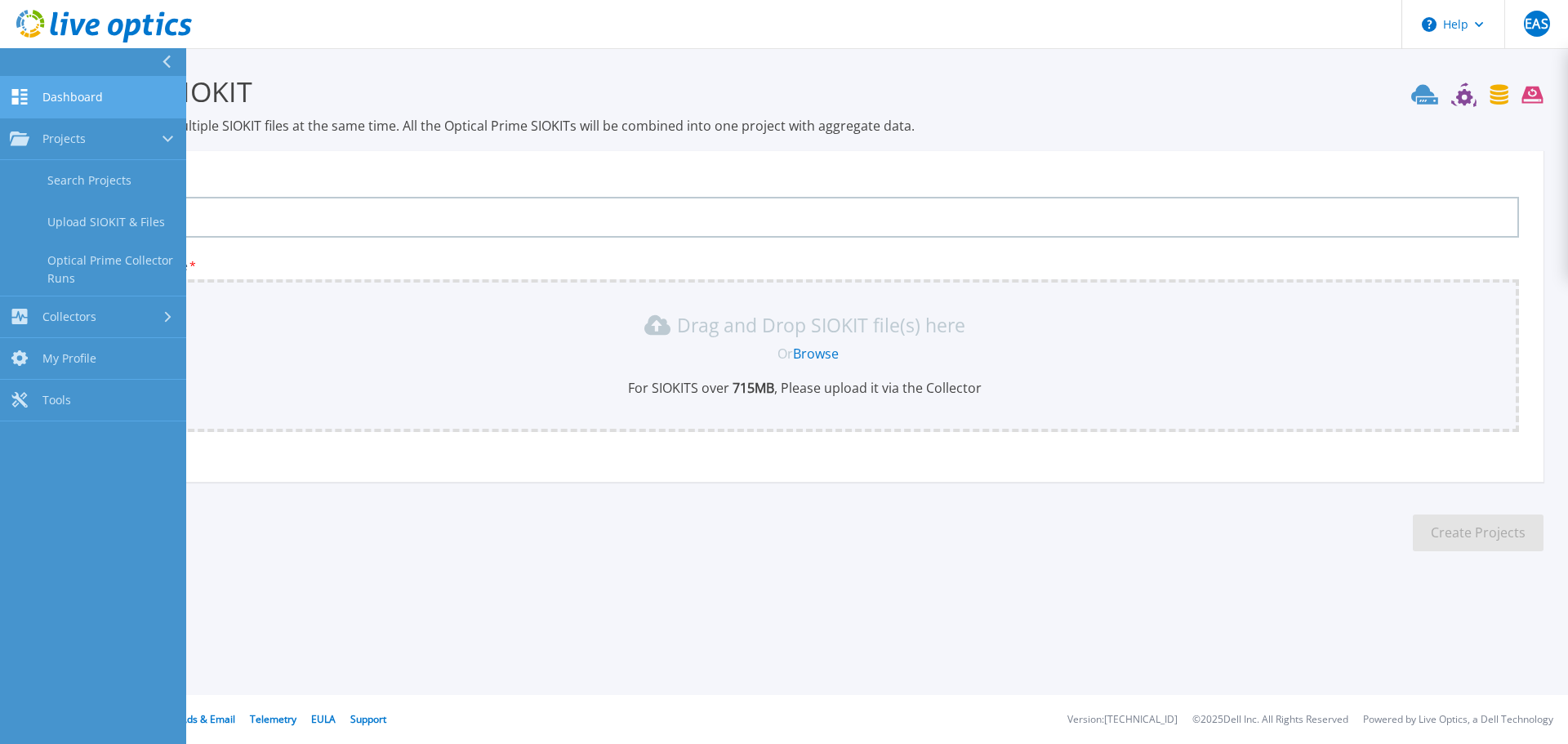
click at [79, 94] on span "Dashboard" at bounding box center [72, 96] width 61 height 14
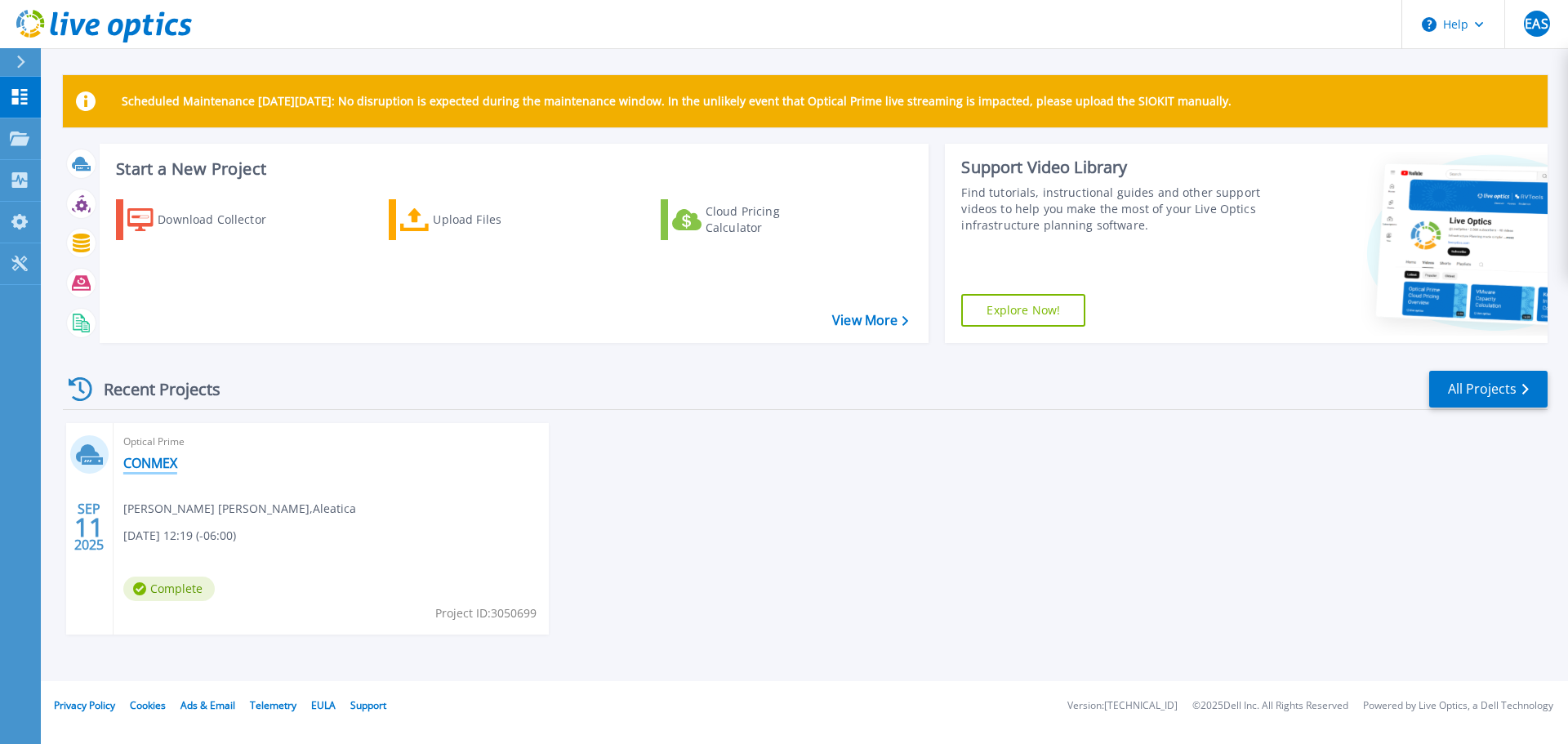
click at [176, 461] on link "CONMEX" at bounding box center [150, 462] width 54 height 16
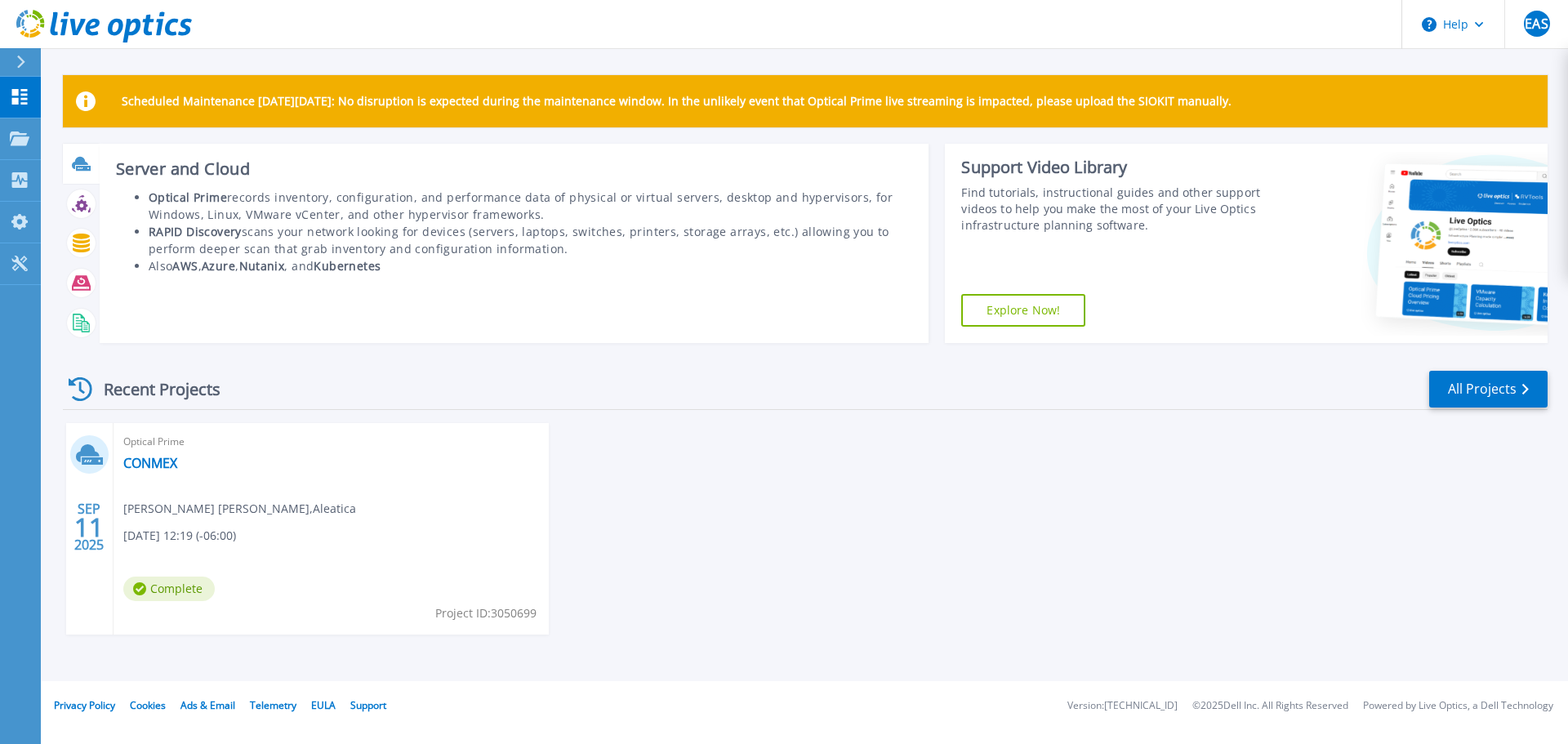
click at [150, 144] on div "Server and Cloud Optical Prime records inventory, configuration, and performanc…" at bounding box center [515, 243] width 830 height 199
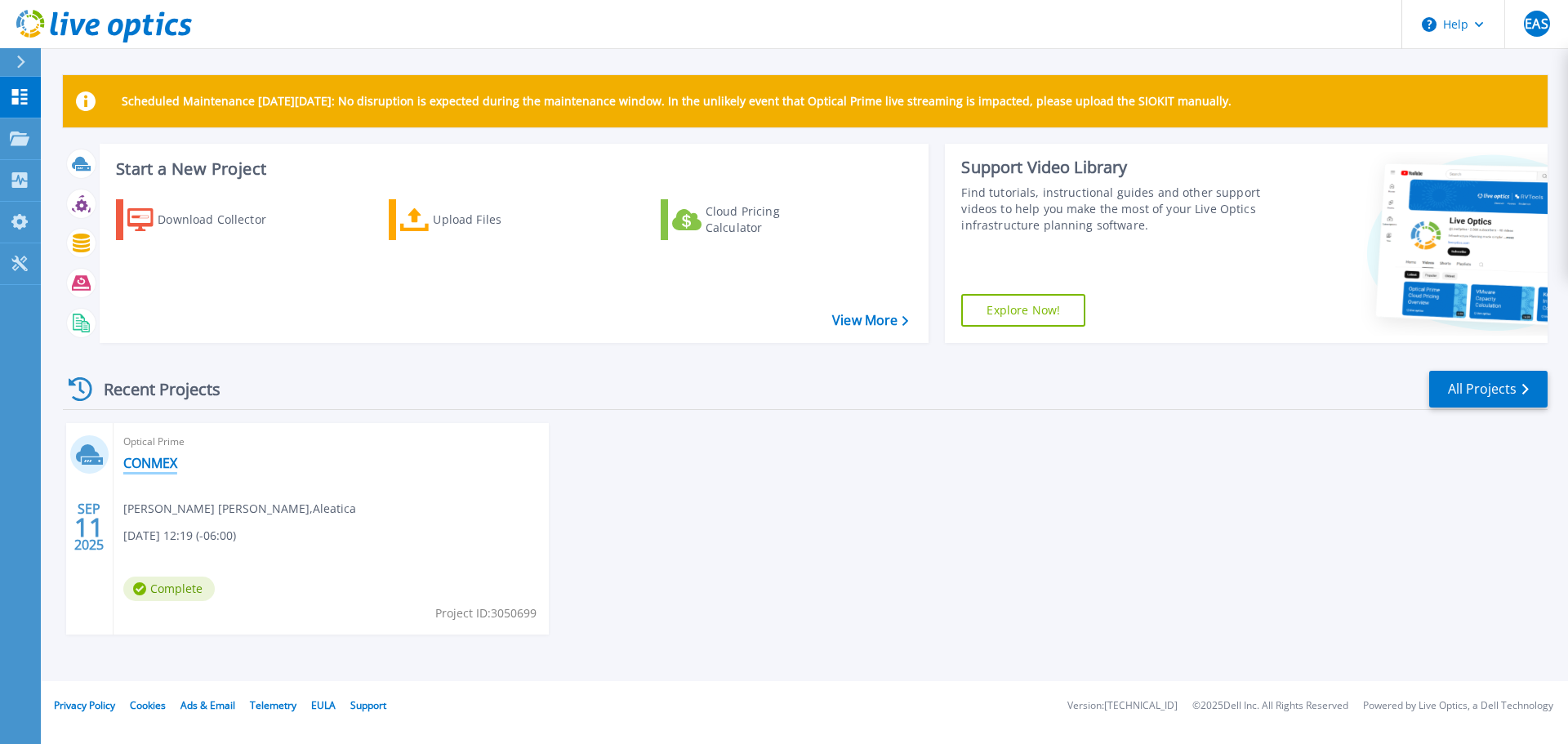
click at [169, 465] on link "CONMEX" at bounding box center [150, 462] width 54 height 16
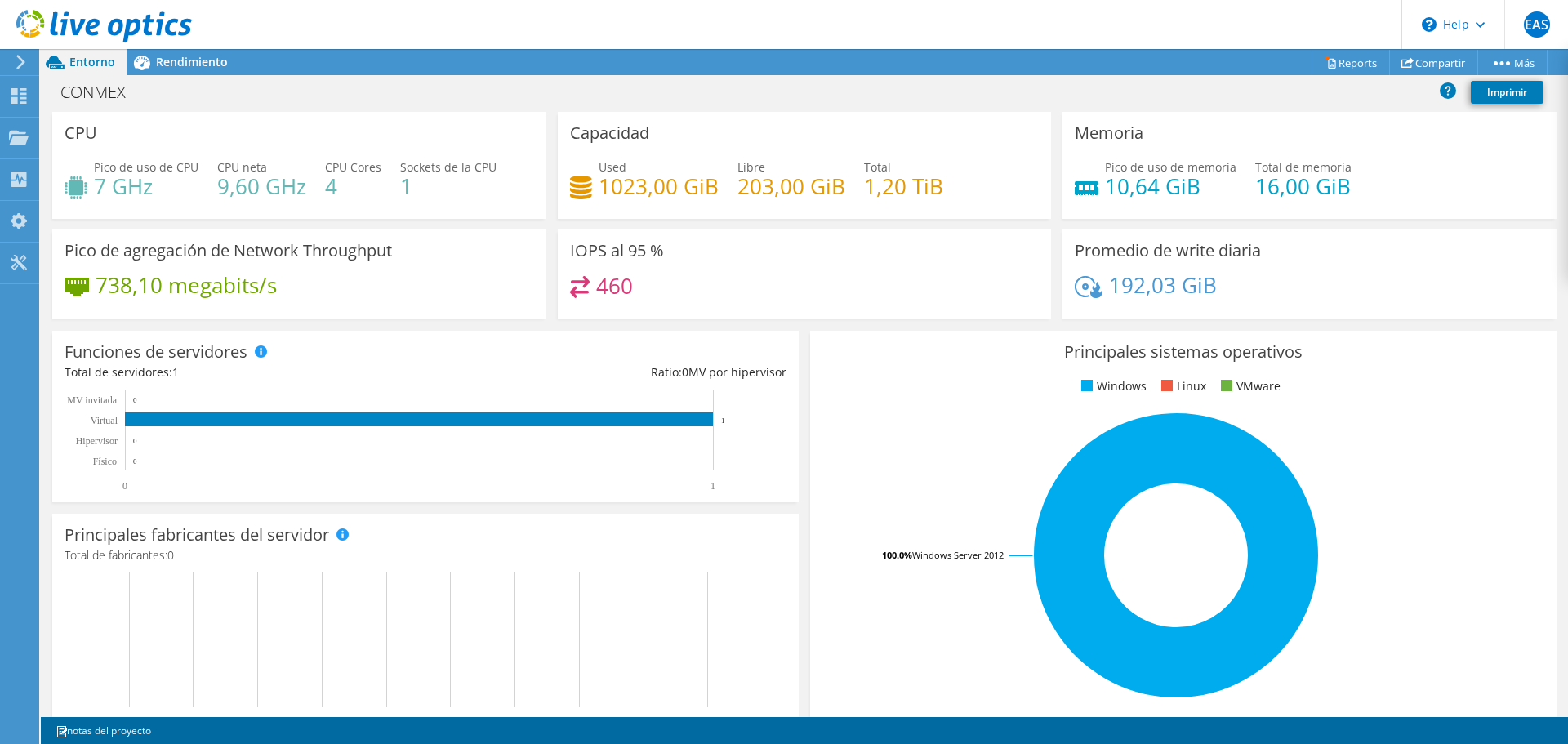
scroll to position [409, 0]
click at [174, 727] on div "1 notas del proyecto" at bounding box center [426, 731] width 757 height 20
click at [79, 735] on link "notas del proyecto" at bounding box center [103, 731] width 118 height 20
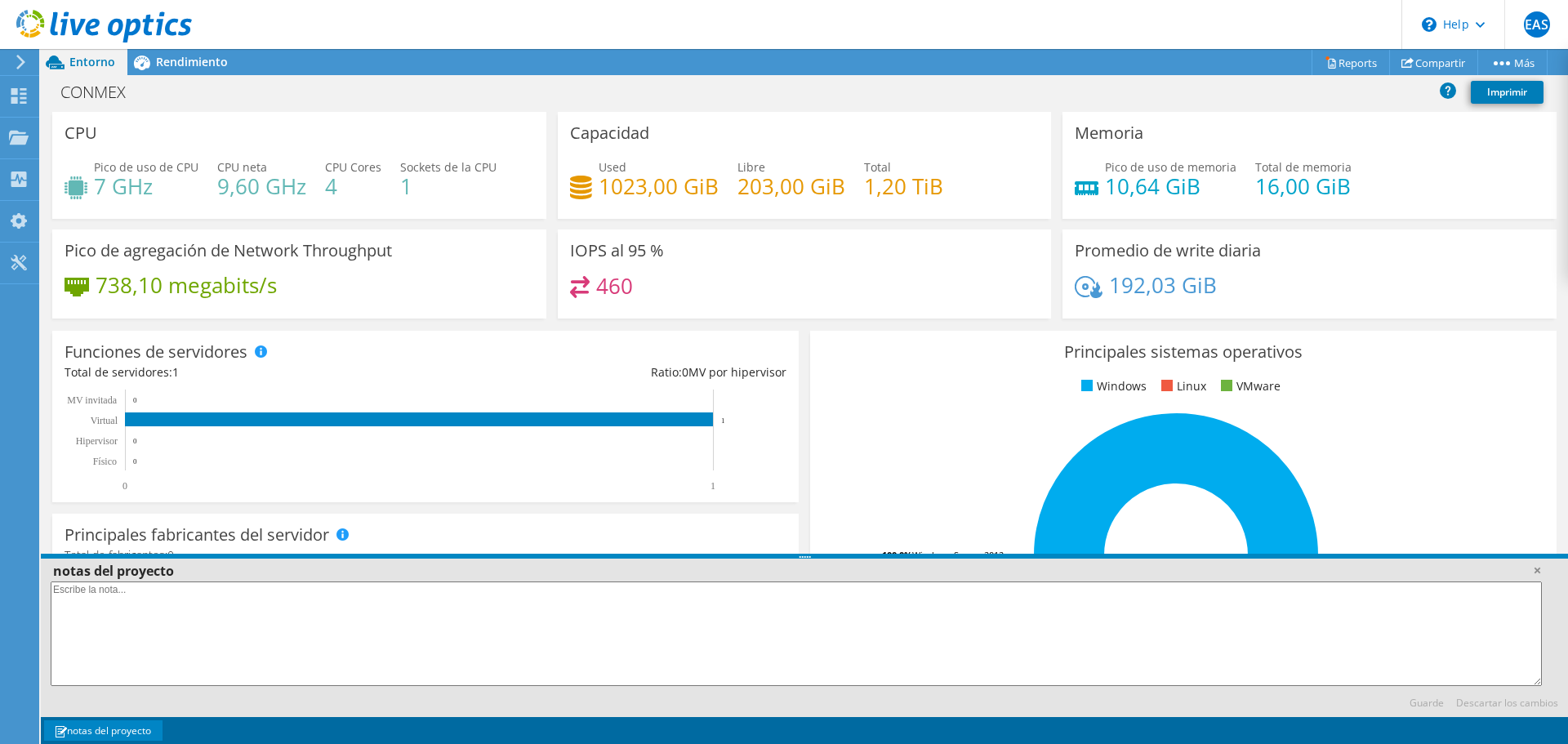
click at [102, 729] on link "notas del proyecto" at bounding box center [103, 731] width 118 height 20
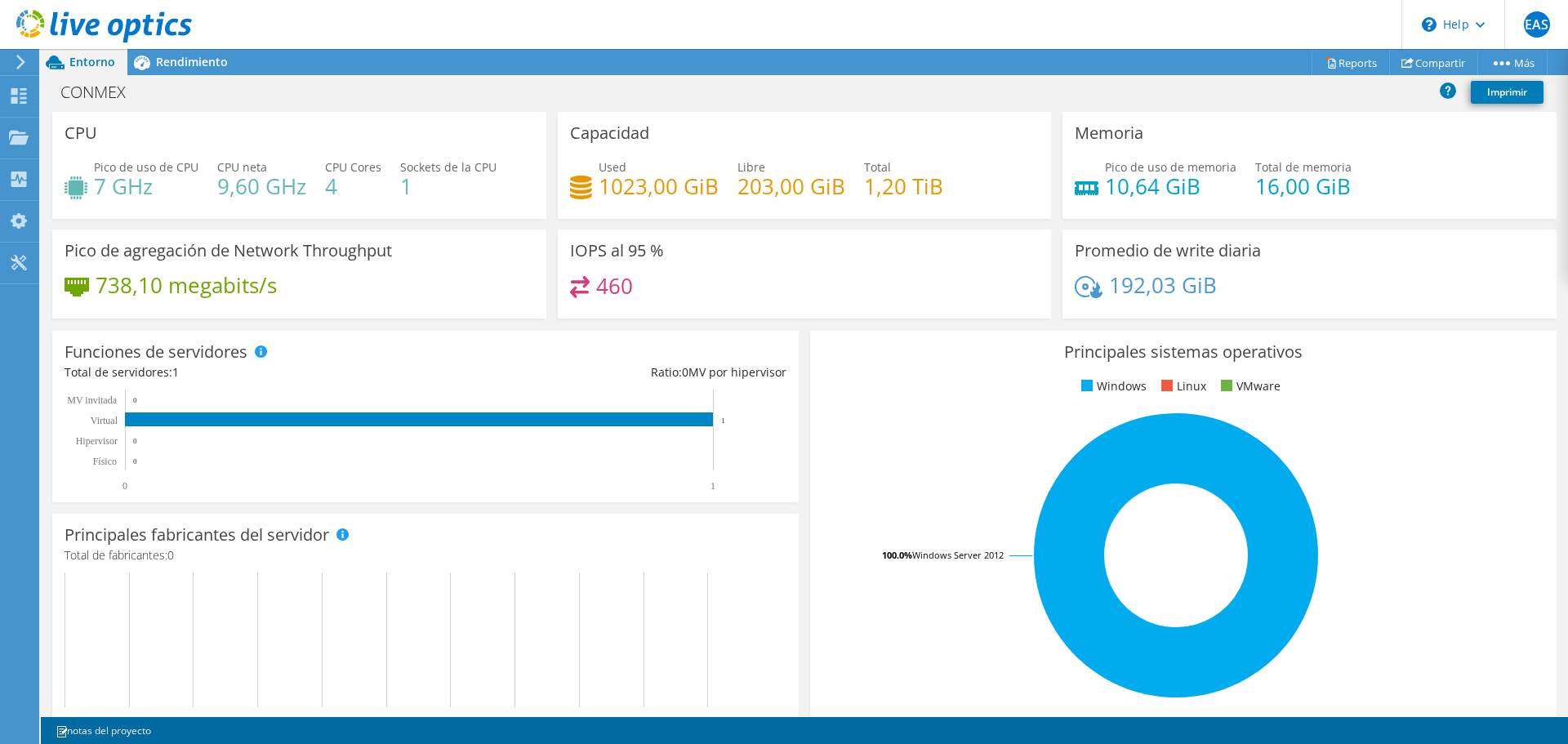
scroll to position [414, 0]
click at [17, 65] on icon at bounding box center [20, 62] width 12 height 14
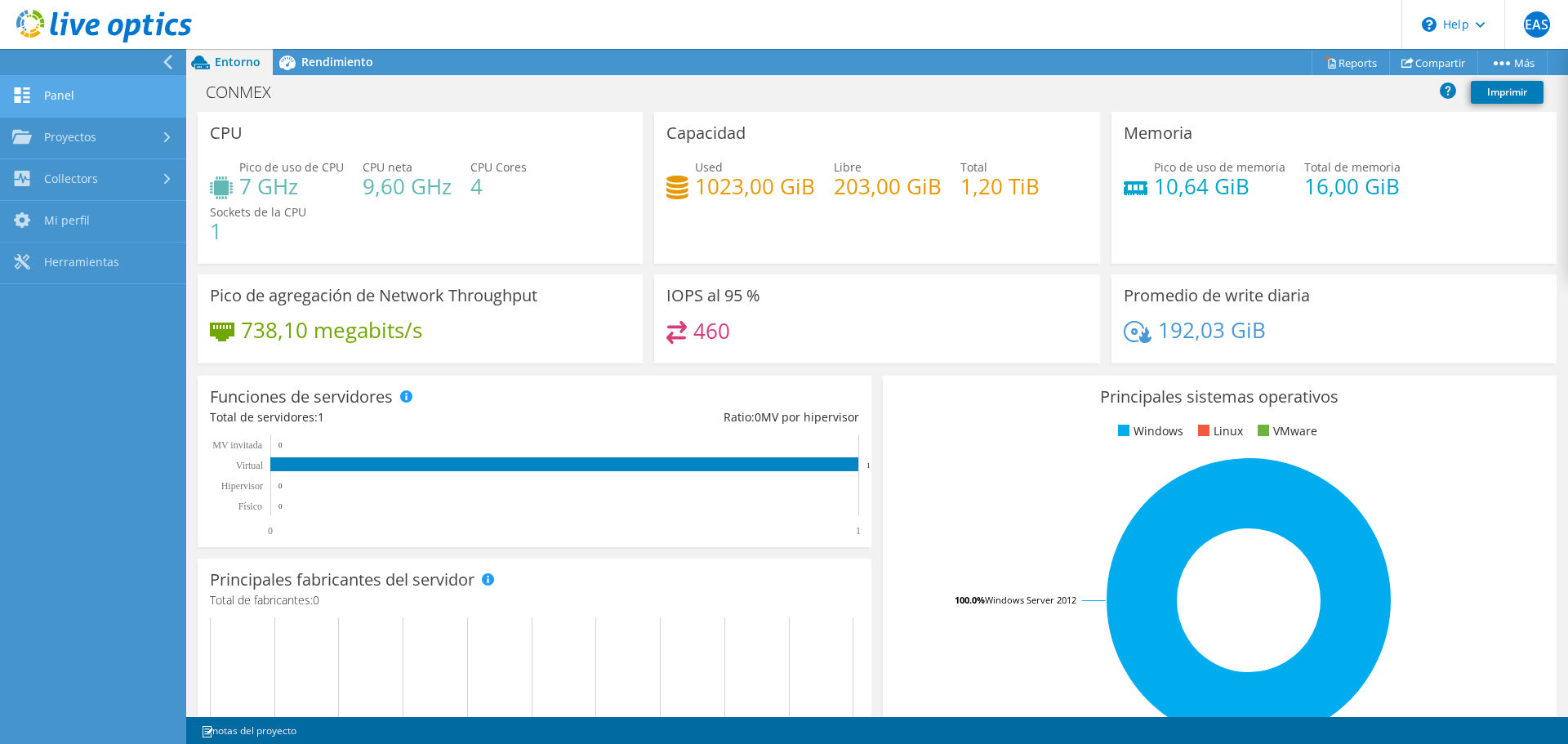
click at [28, 111] on link "Panel" at bounding box center [93, 96] width 186 height 41
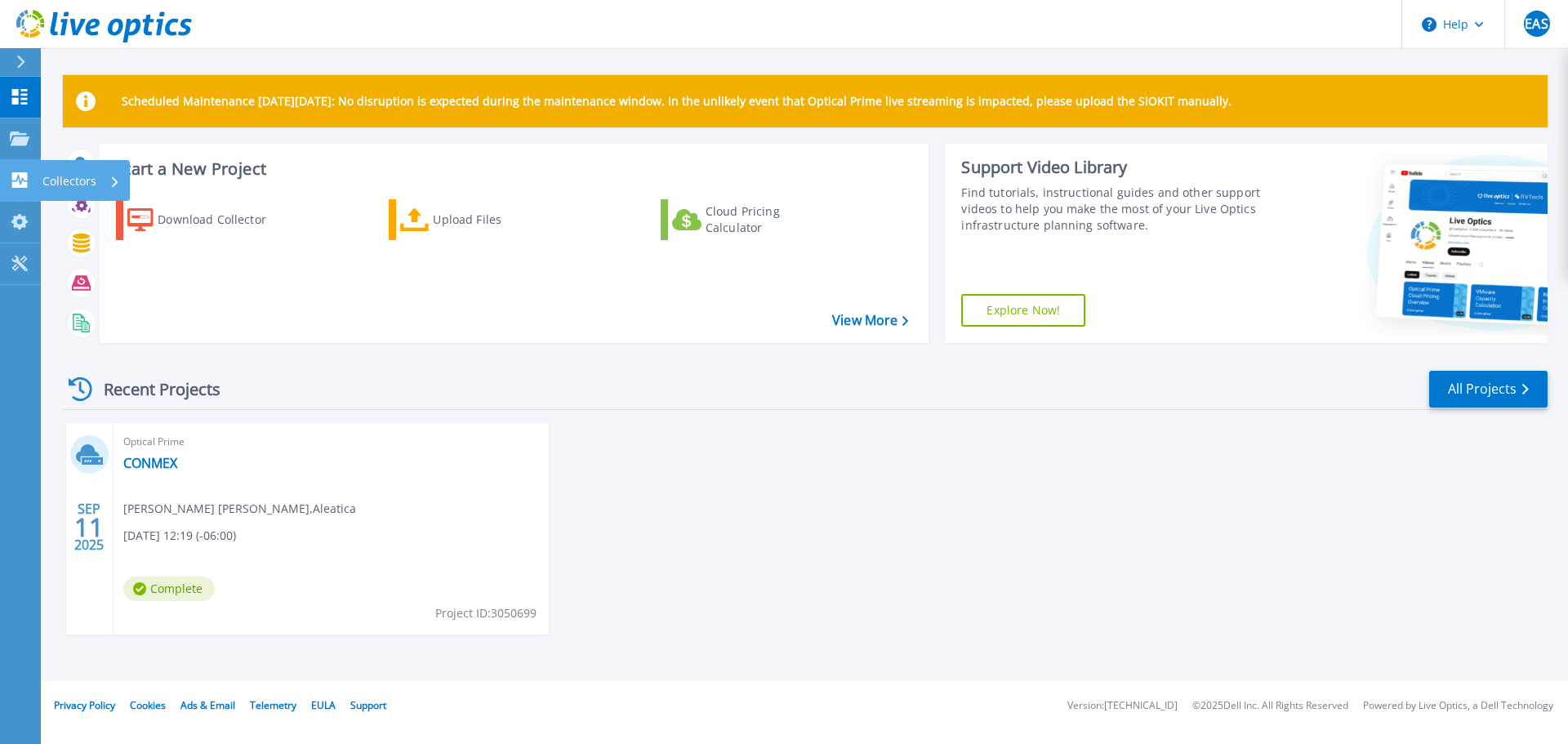
click at [28, 171] on link "Collectors Collectors" at bounding box center [20, 181] width 40 height 41
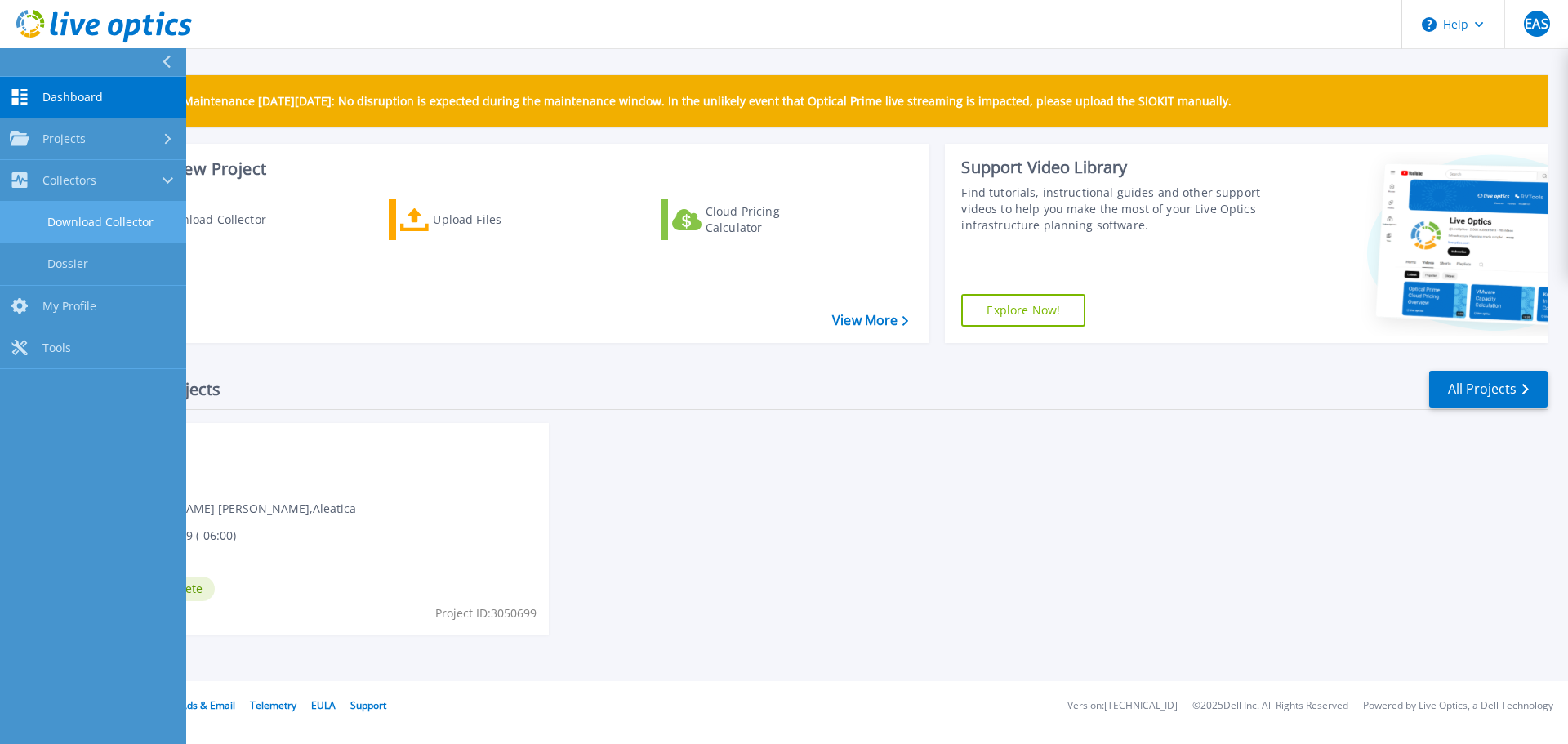
click at [84, 215] on link "Download Collector" at bounding box center [93, 222] width 186 height 41
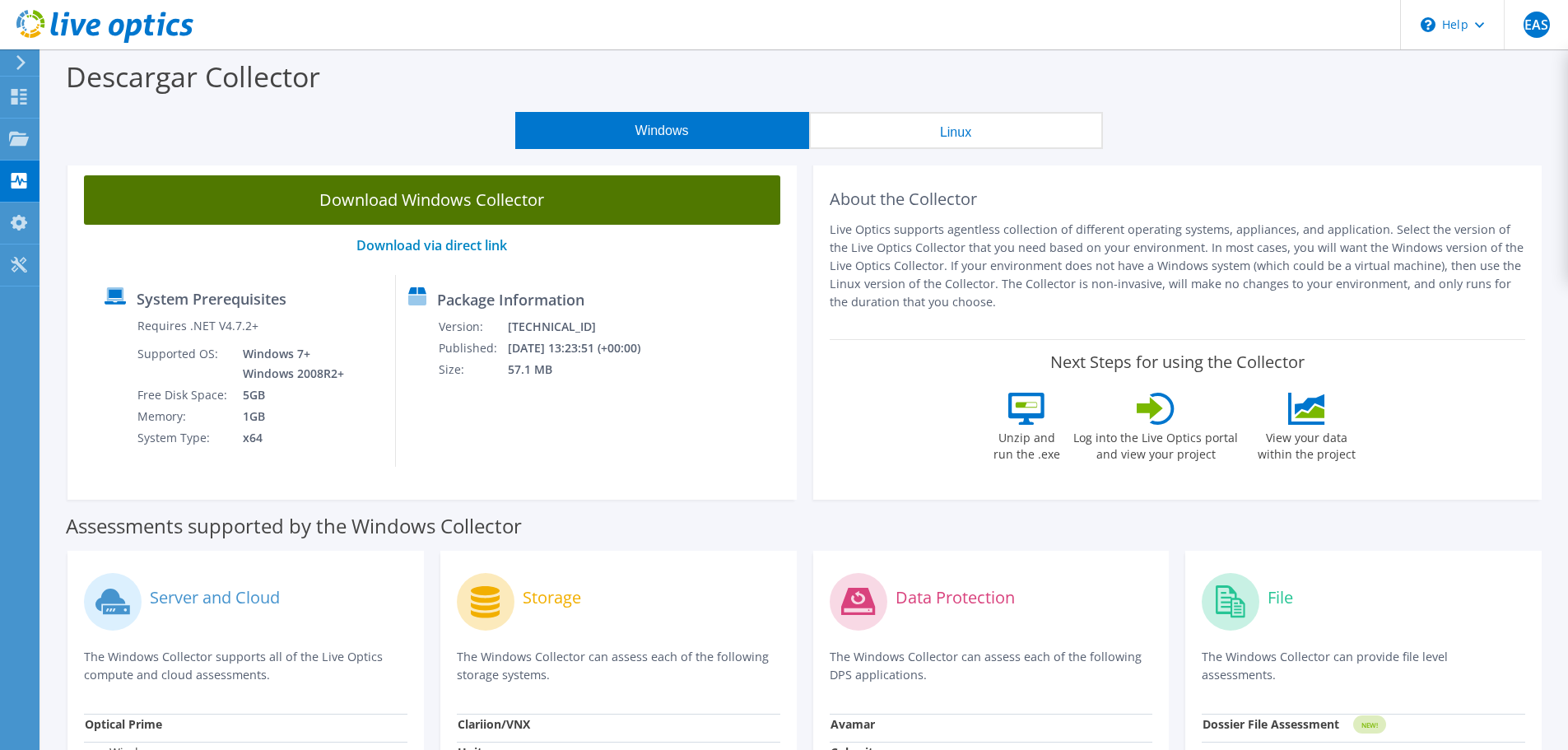
click at [543, 201] on link "Download Windows Collector" at bounding box center [432, 200] width 696 height 49
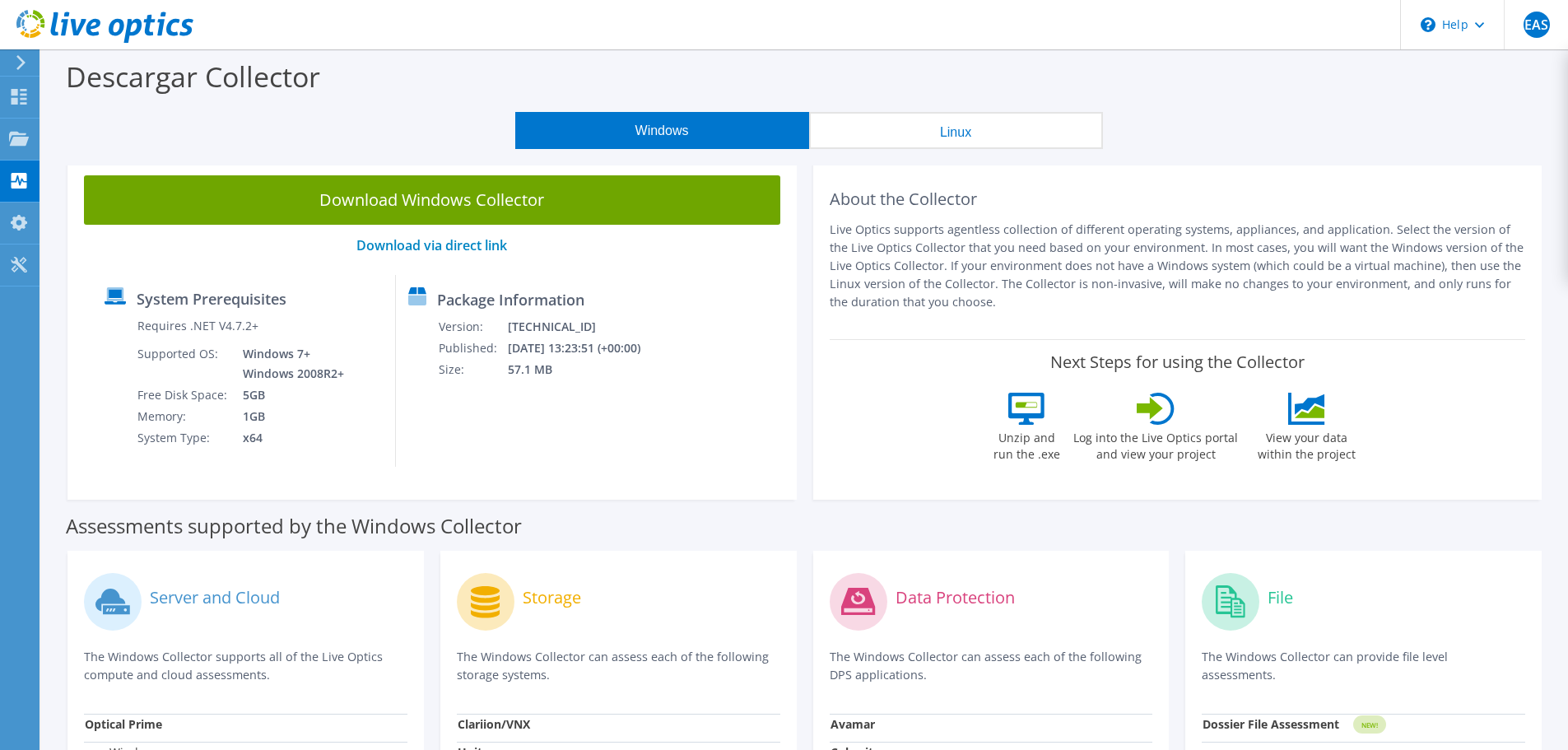
click at [382, 145] on div "Windows Linux" at bounding box center [808, 131] width 1502 height 37
drag, startPoint x: 382, startPoint y: 145, endPoint x: 267, endPoint y: 63, distance: 141.2
click at [267, 63] on label "Descargar Collector" at bounding box center [193, 76] width 255 height 38
drag, startPoint x: 653, startPoint y: 71, endPoint x: 592, endPoint y: 75, distance: 61.1
click at [592, 75] on div "Descargar Collector" at bounding box center [805, 80] width 1511 height 63
